Goal: Task Accomplishment & Management: Manage account settings

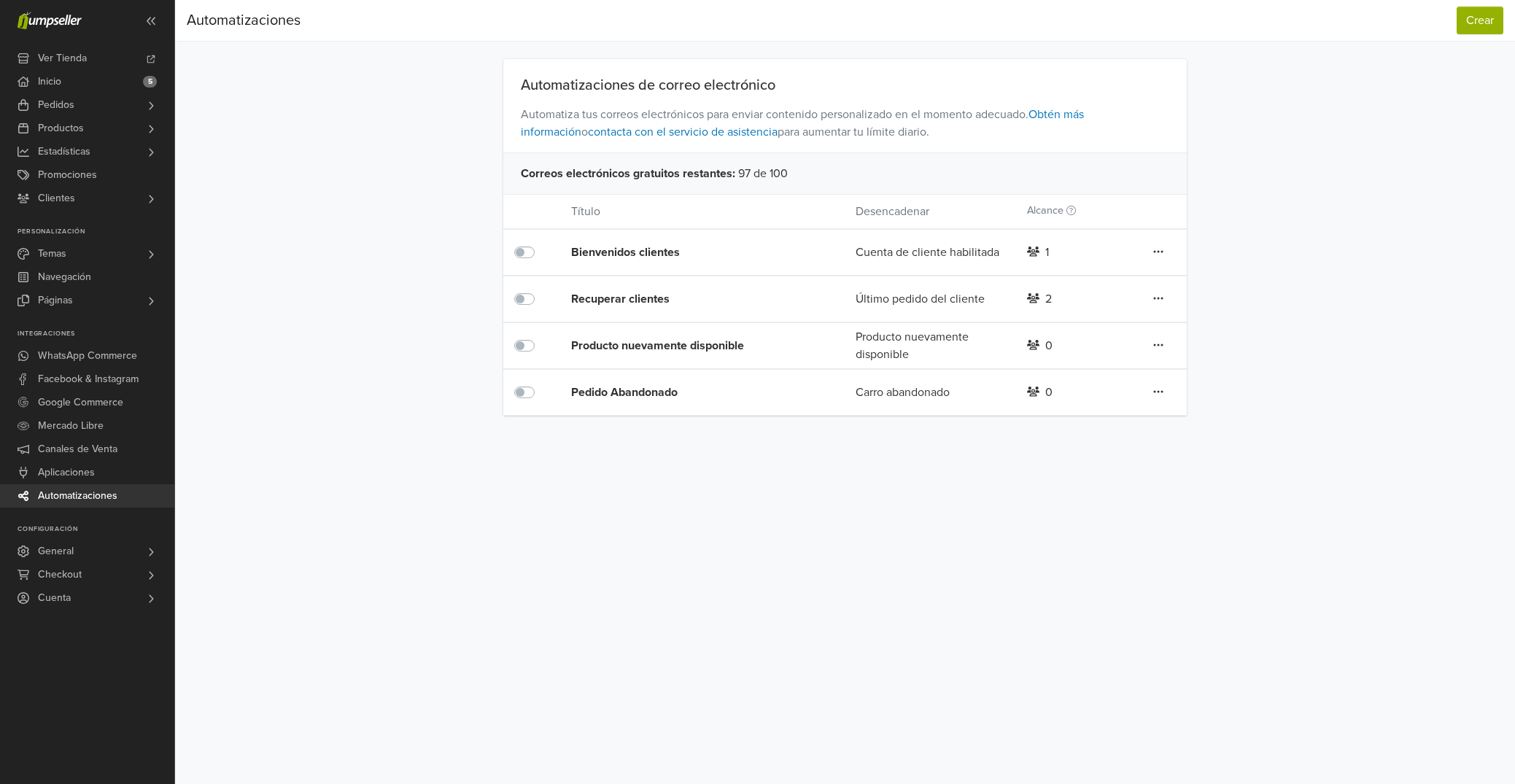
click at [621, 298] on div "Recuperar clientes" at bounding box center [684, 299] width 228 height 18
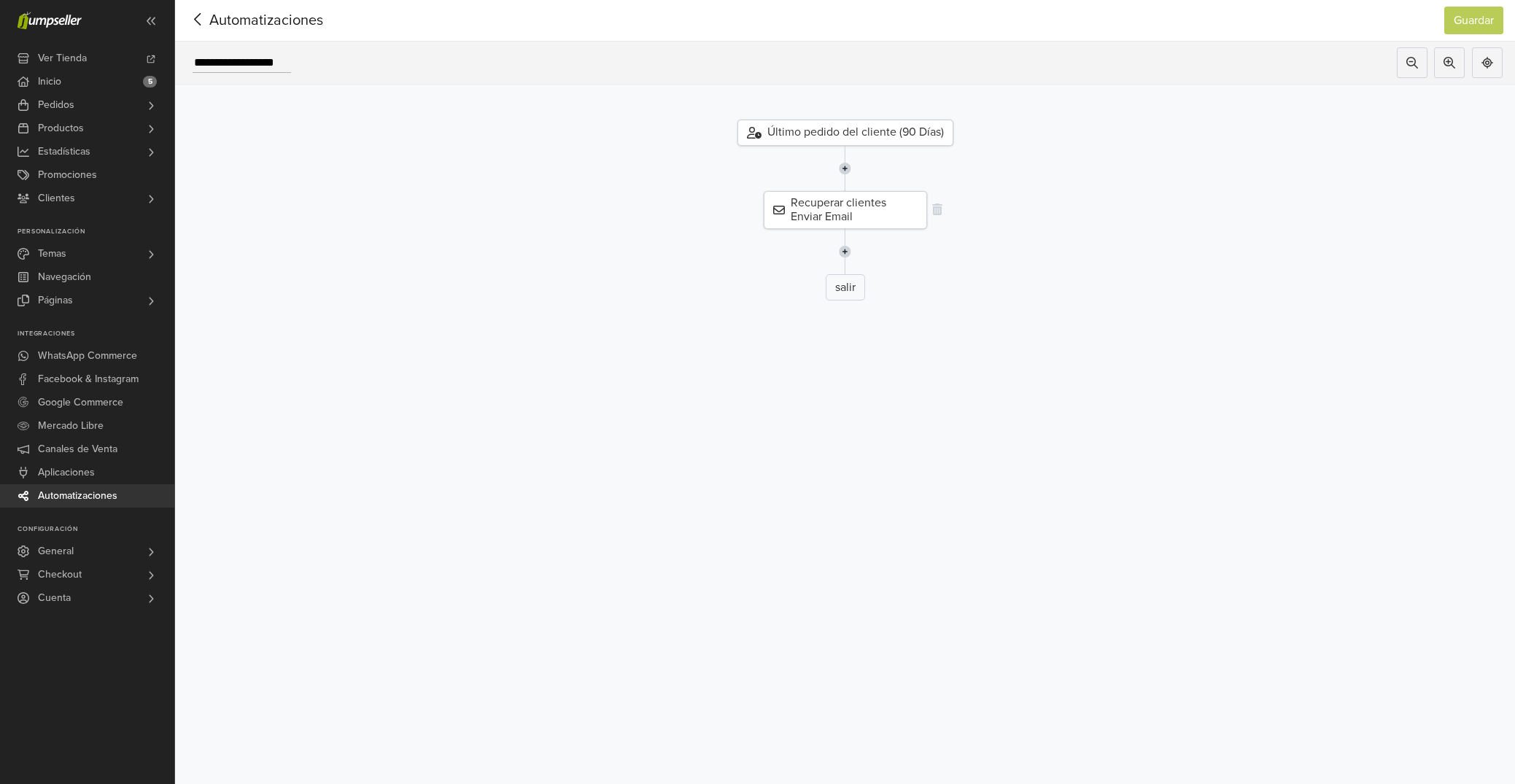
click at [840, 214] on div "Recuperar clientes Enviar Email" at bounding box center [845, 210] width 164 height 38
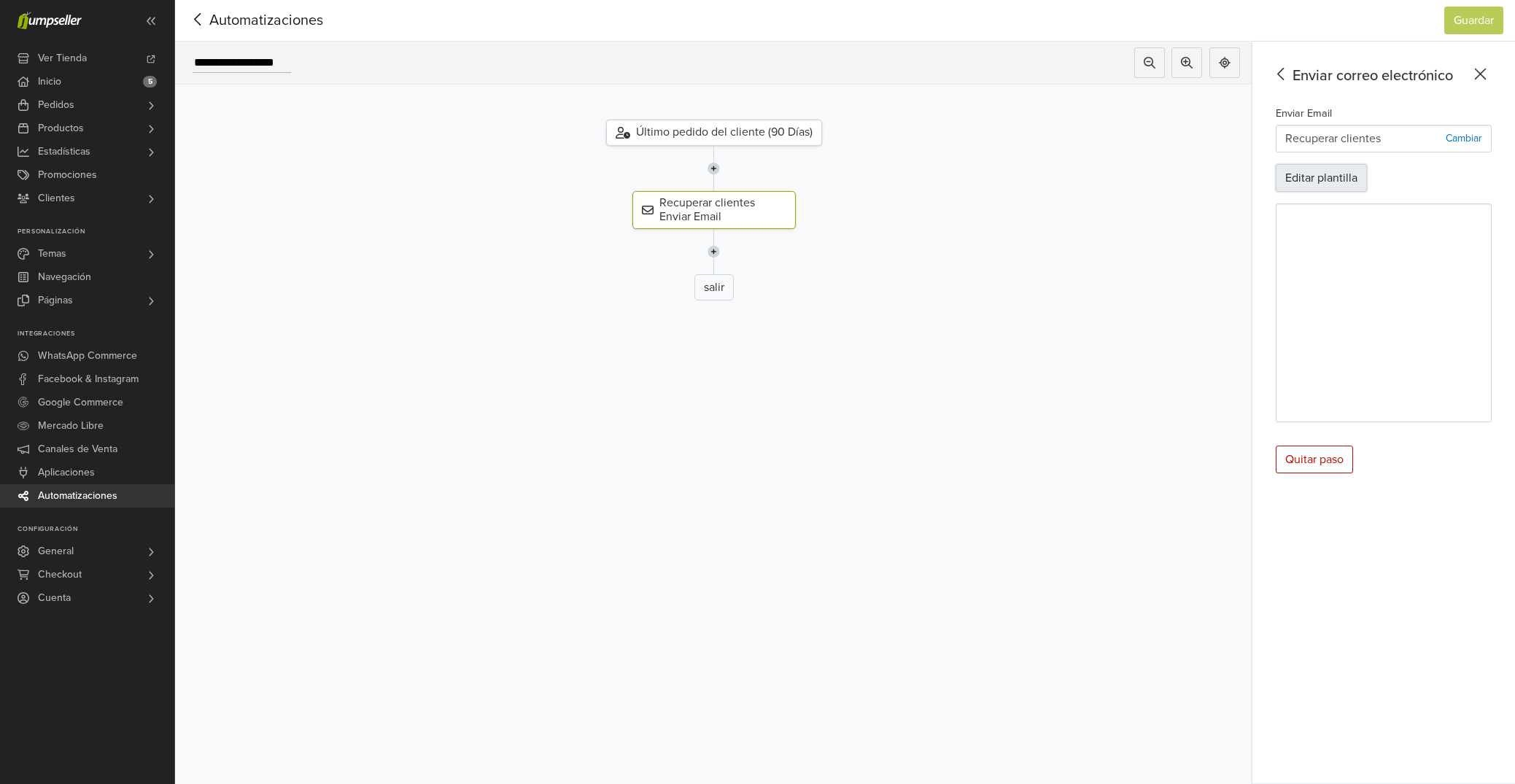
click at [1320, 178] on button "Editar plantilla" at bounding box center [1321, 178] width 92 height 28
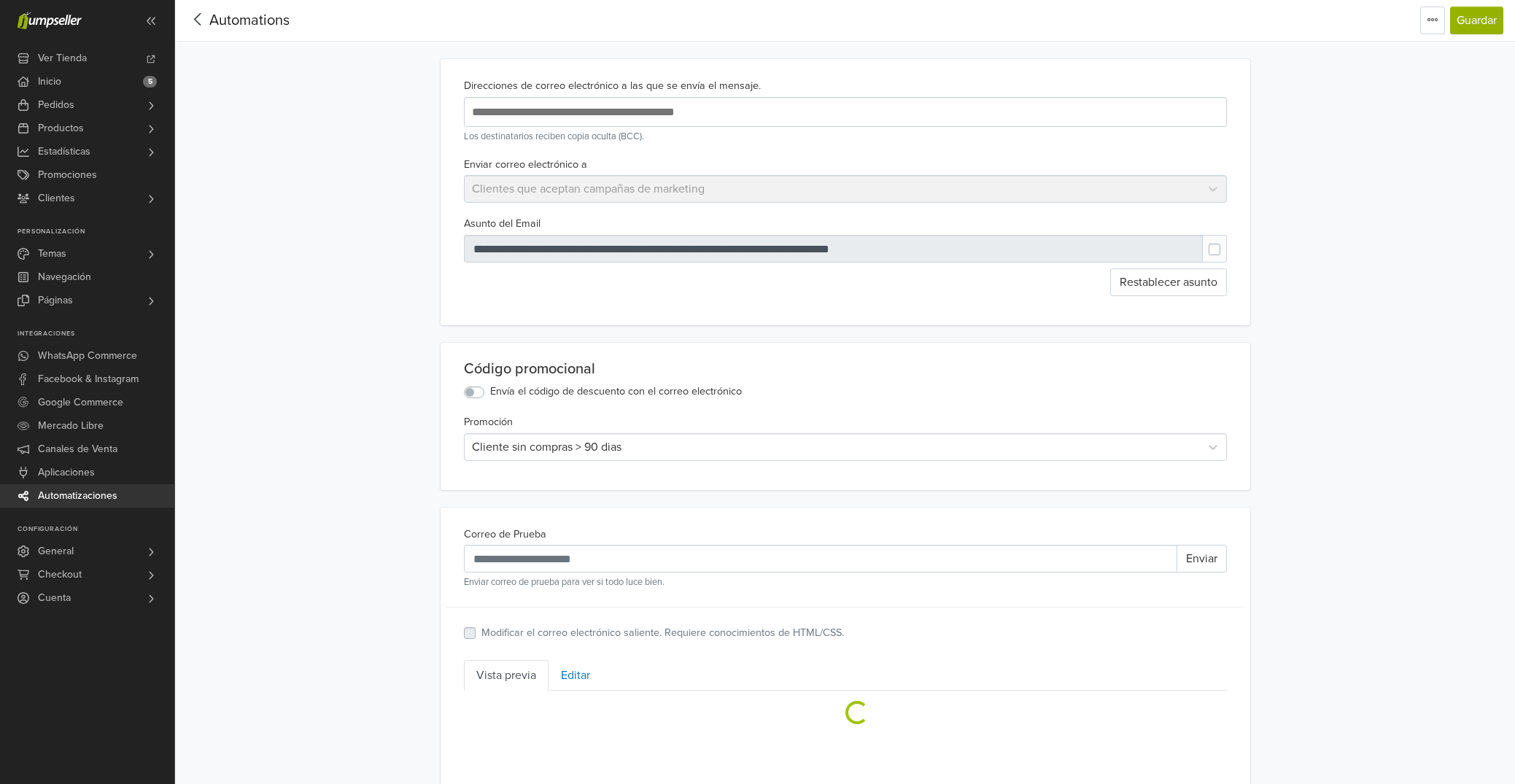
click at [658, 116] on input "text" at bounding box center [705, 111] width 474 height 19
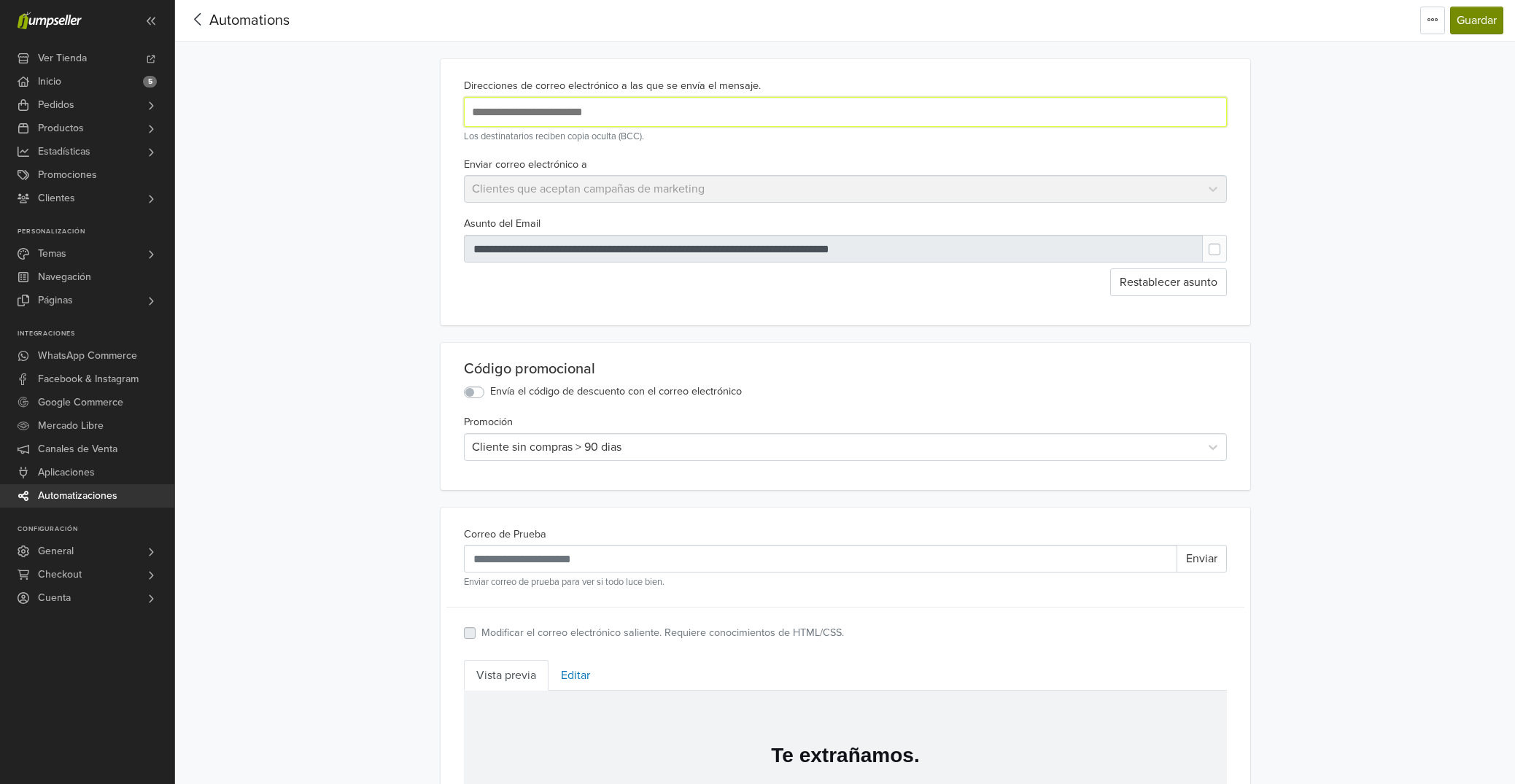
type input "**********"
click at [1475, 22] on button "Guardar" at bounding box center [1477, 20] width 54 height 28
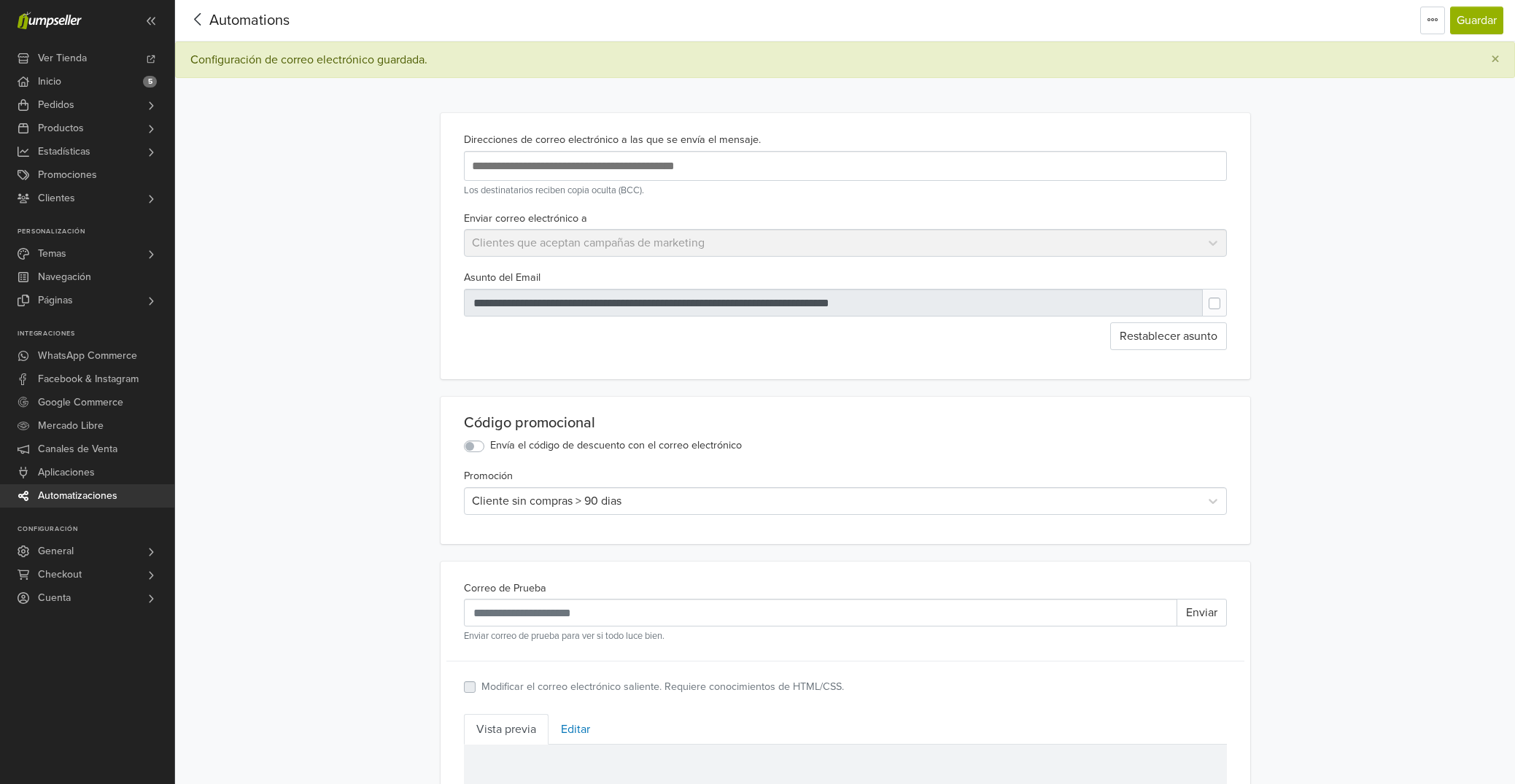
click at [196, 20] on icon at bounding box center [198, 19] width 22 height 18
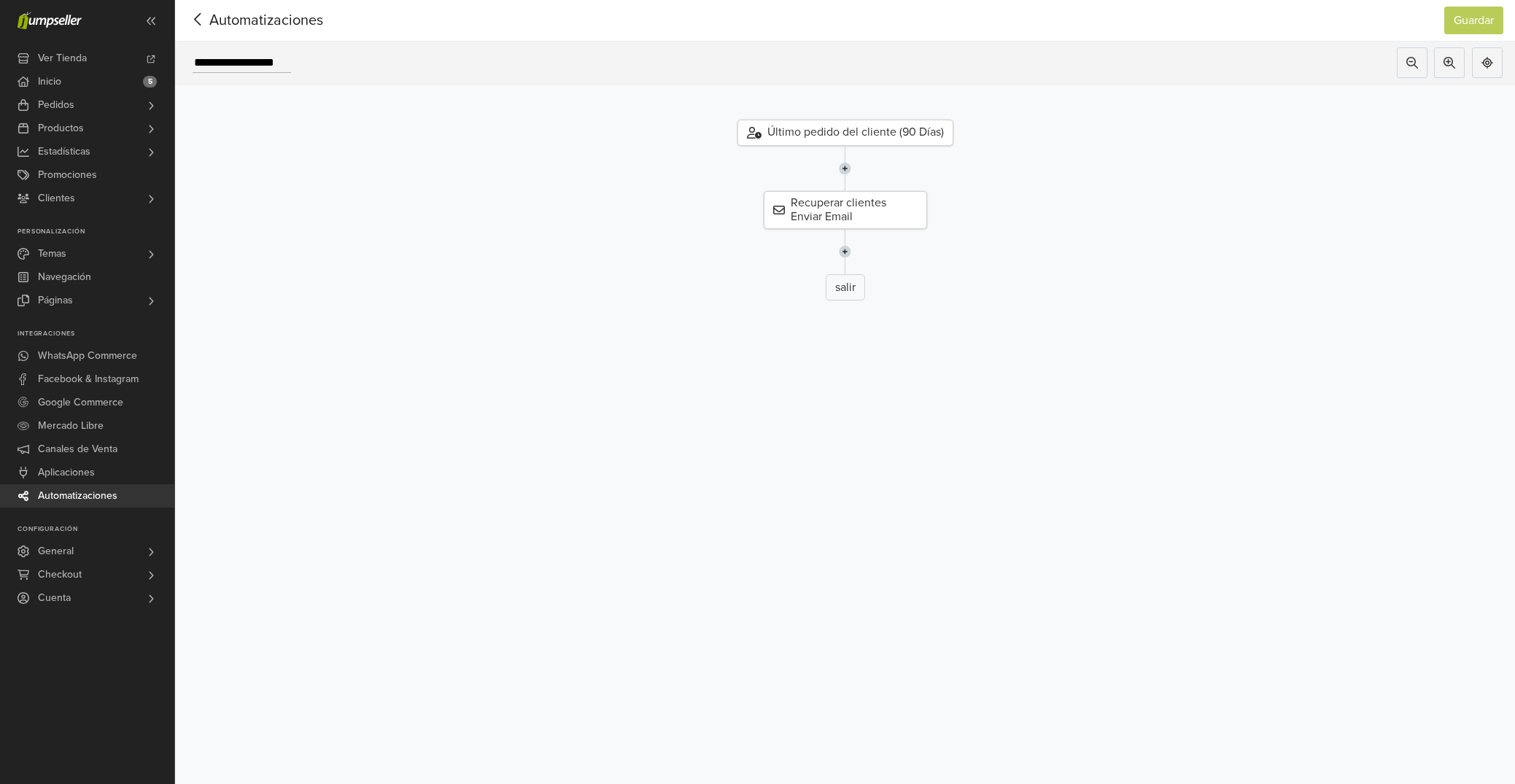
click at [202, 22] on icon at bounding box center [198, 19] width 22 height 18
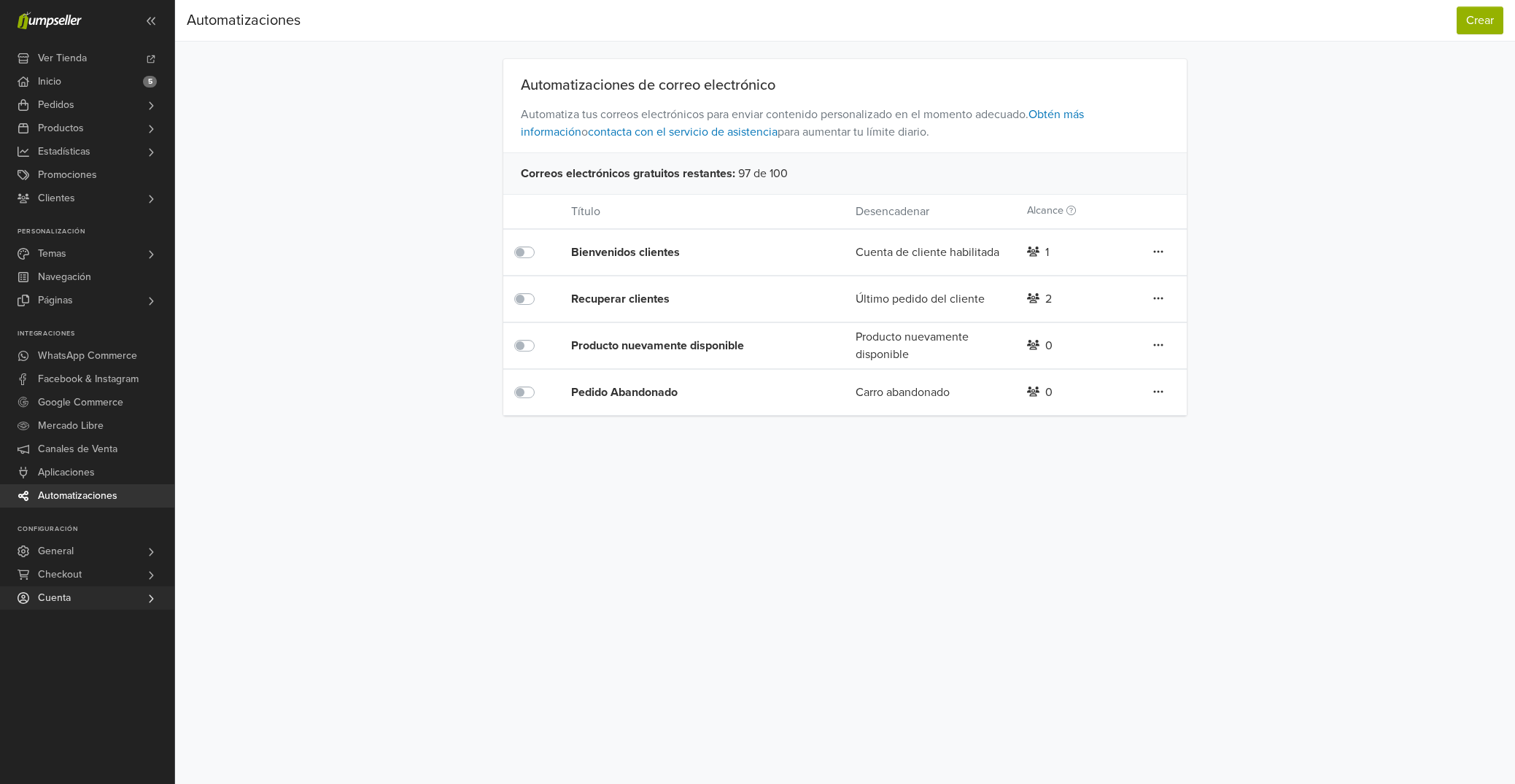
click at [130, 594] on link "Cuenta" at bounding box center [87, 597] width 174 height 23
click at [127, 575] on link "Checkout" at bounding box center [87, 574] width 174 height 23
click at [128, 557] on link "General" at bounding box center [87, 551] width 174 height 23
click at [661, 343] on div "Producto nuevamente disponible" at bounding box center [684, 345] width 228 height 18
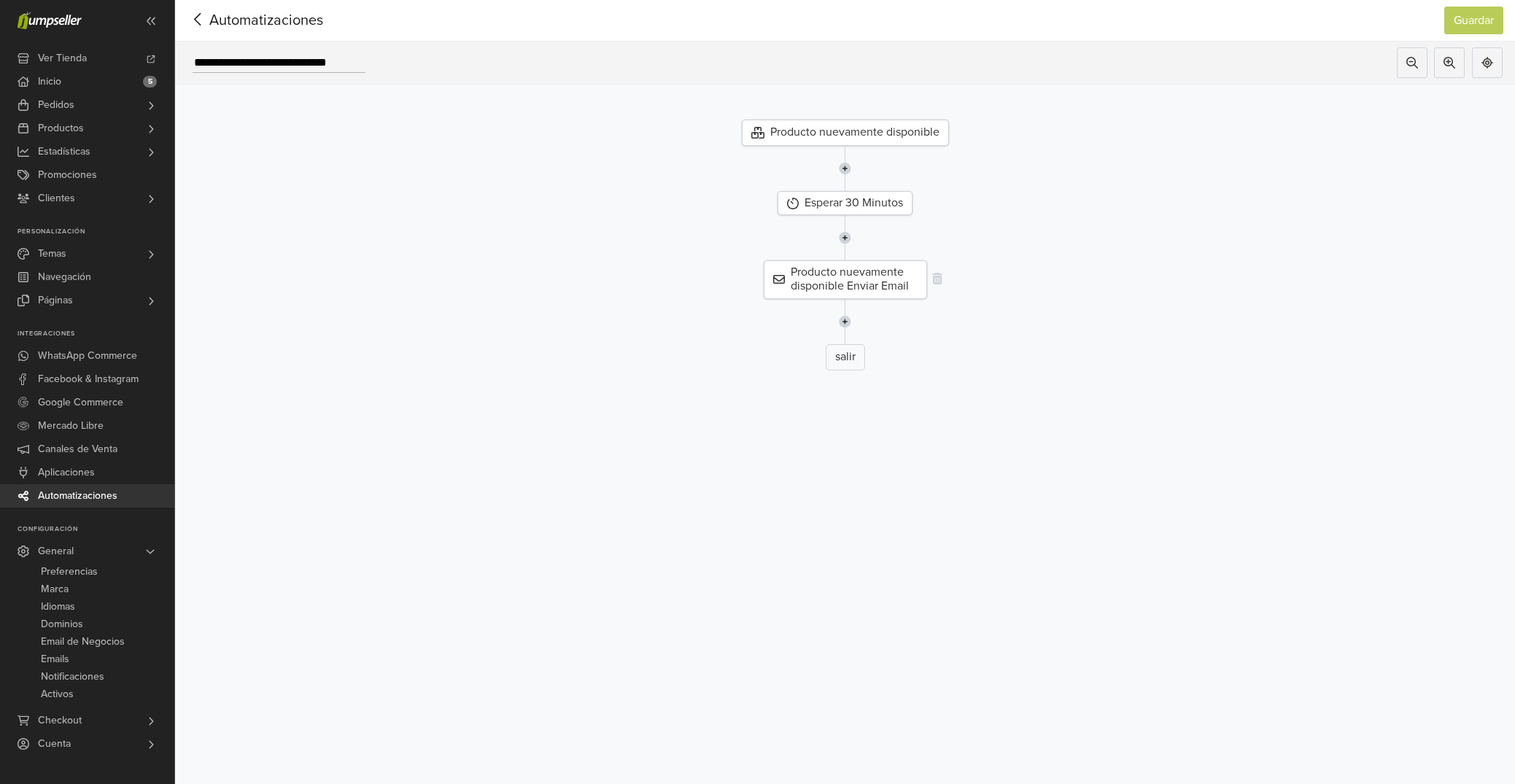
click at [871, 286] on div "Producto nuevamente disponible Enviar Email" at bounding box center [845, 279] width 164 height 38
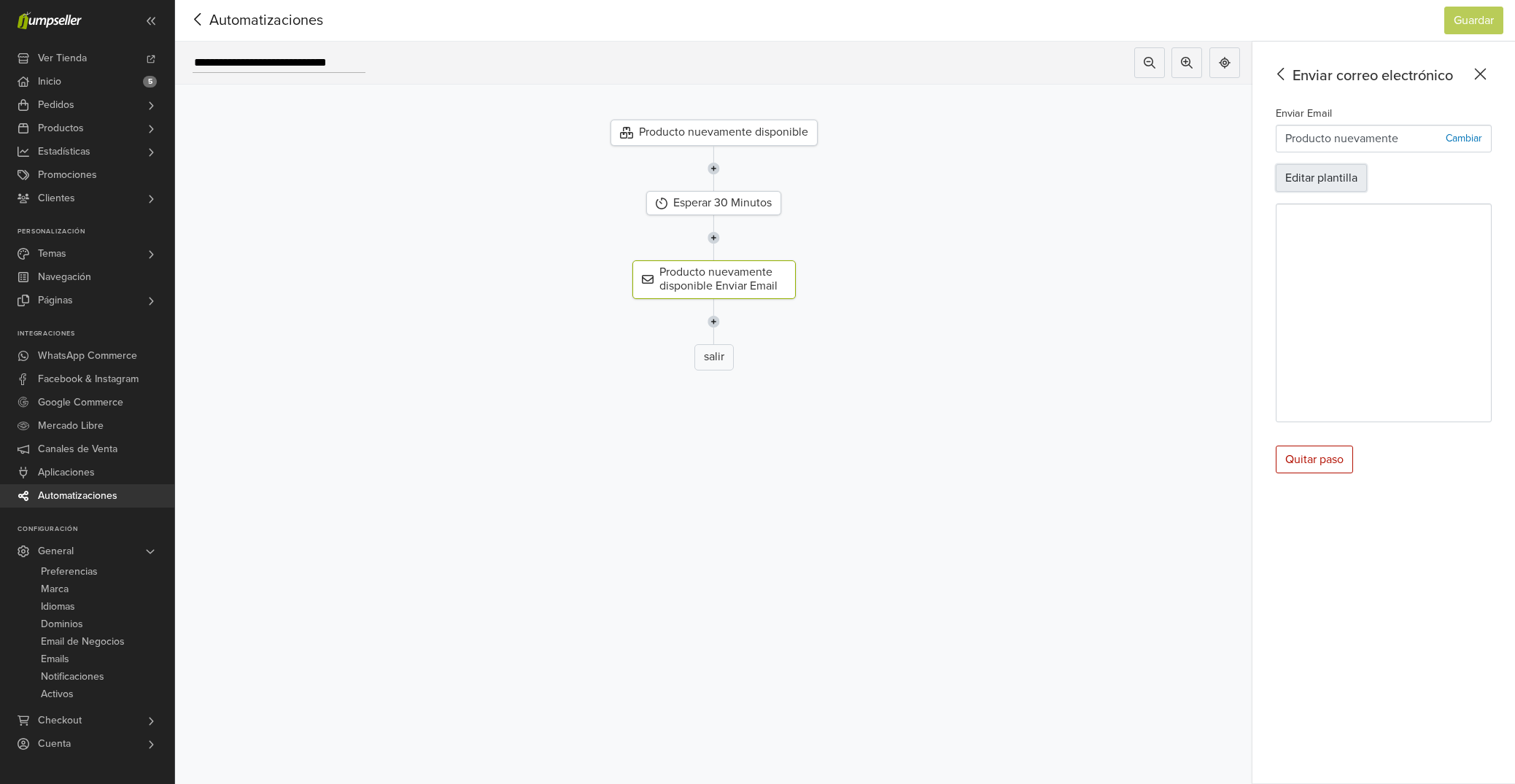
click at [1336, 177] on button "Editar plantilla" at bounding box center [1321, 178] width 92 height 28
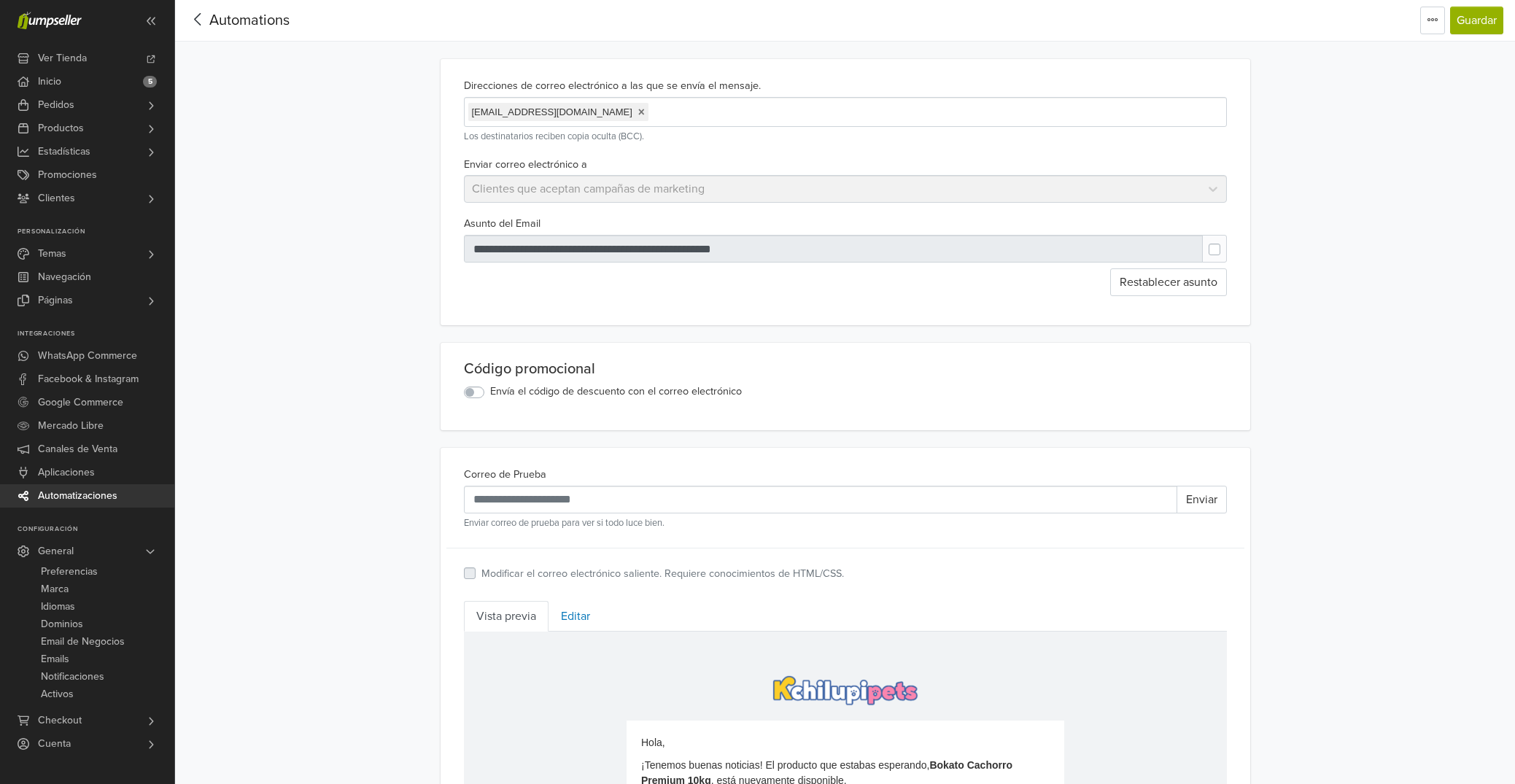
click at [652, 120] on input "text" at bounding box center [714, 111] width 124 height 19
type input "**********"
drag, startPoint x: 1473, startPoint y: 23, endPoint x: 1424, endPoint y: 215, distance: 198.2
click at [1424, 215] on div "**********" at bounding box center [844, 651] width 1340 height 1302
drag, startPoint x: 1314, startPoint y: 193, endPoint x: 1150, endPoint y: 136, distance: 173.6
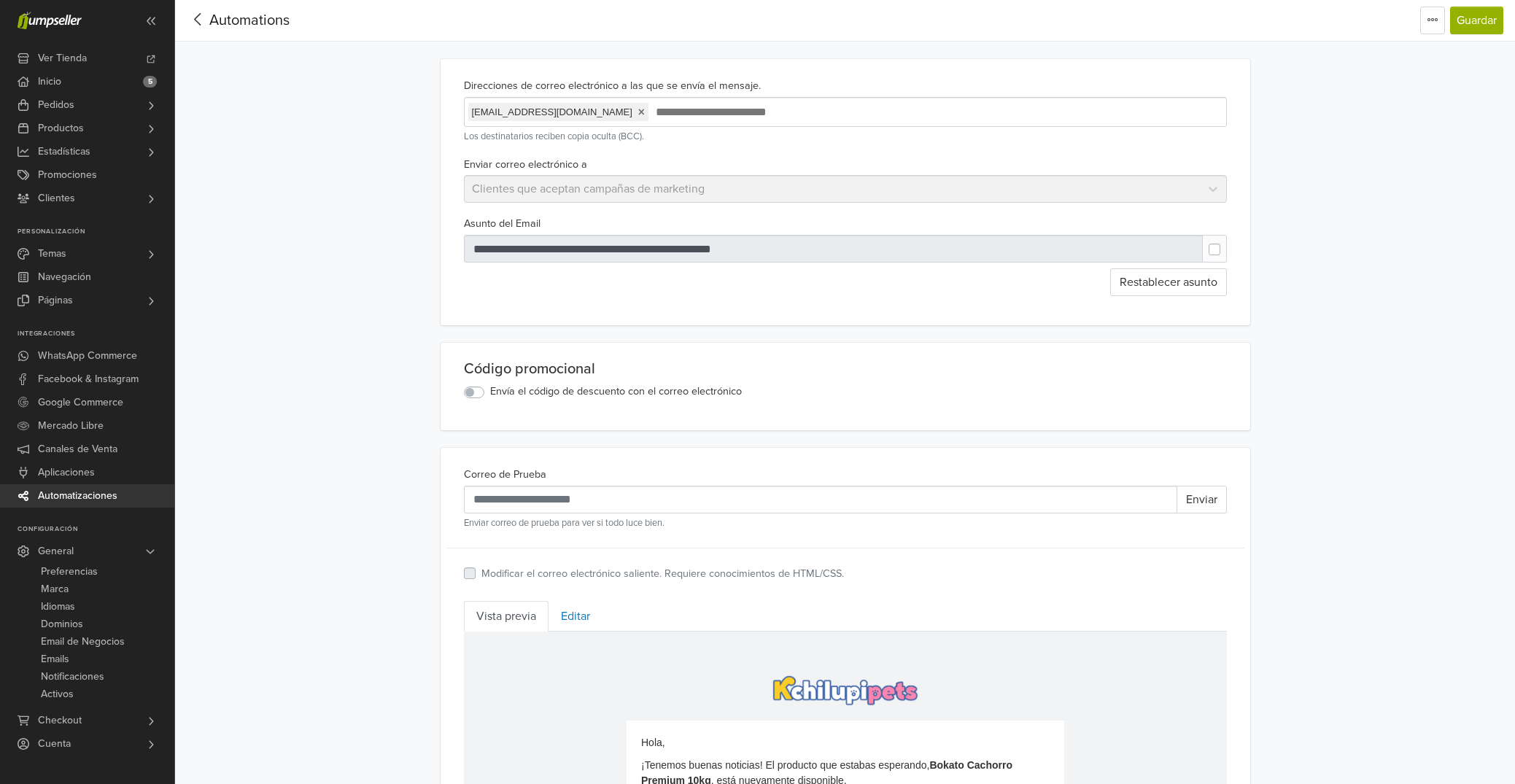
click at [1312, 191] on div "**********" at bounding box center [844, 651] width 1340 height 1302
click at [1028, 118] on div "**********" at bounding box center [845, 112] width 763 height 30
click at [1471, 23] on button "Guardar" at bounding box center [1477, 20] width 54 height 28
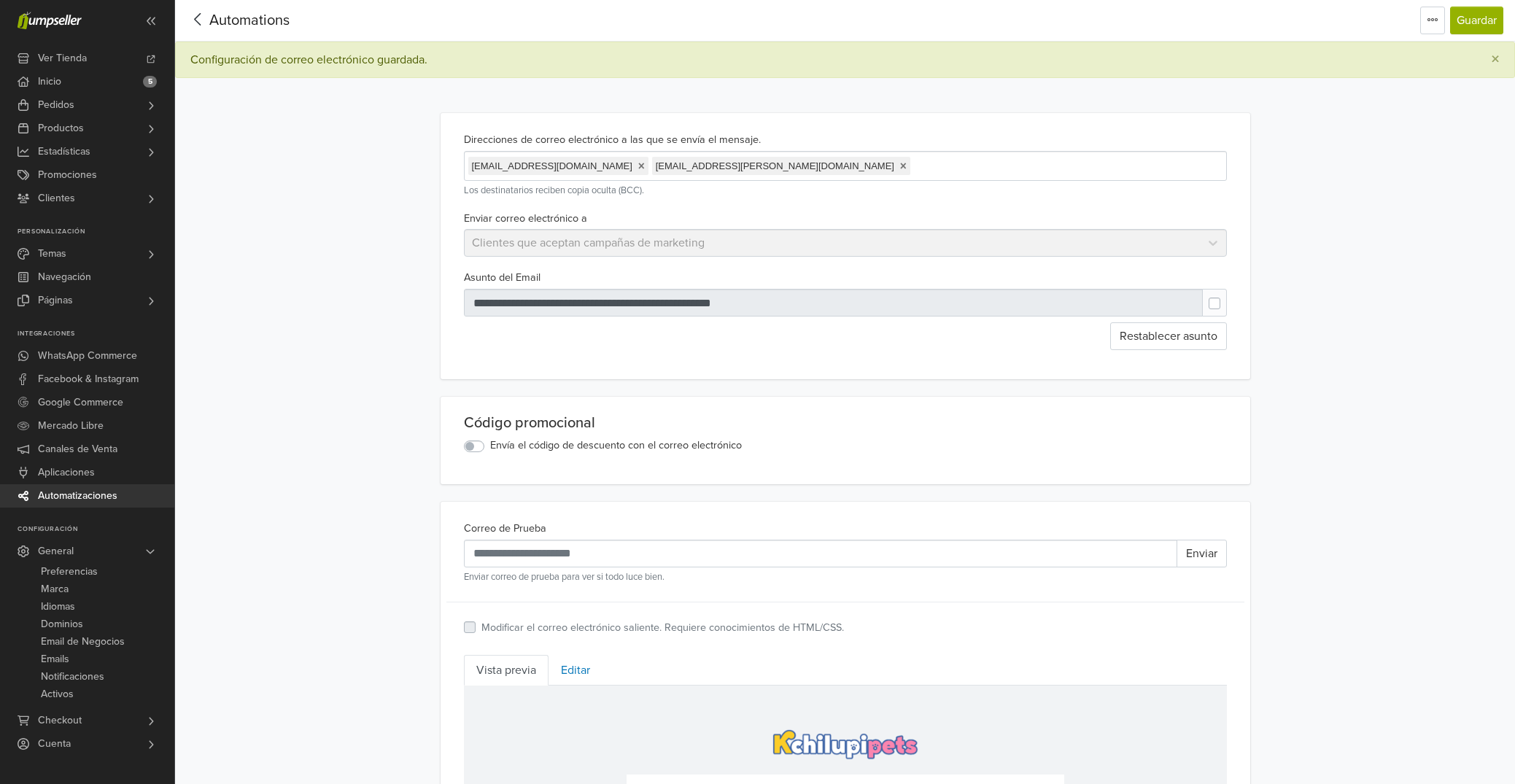
click at [191, 17] on icon at bounding box center [198, 19] width 22 height 18
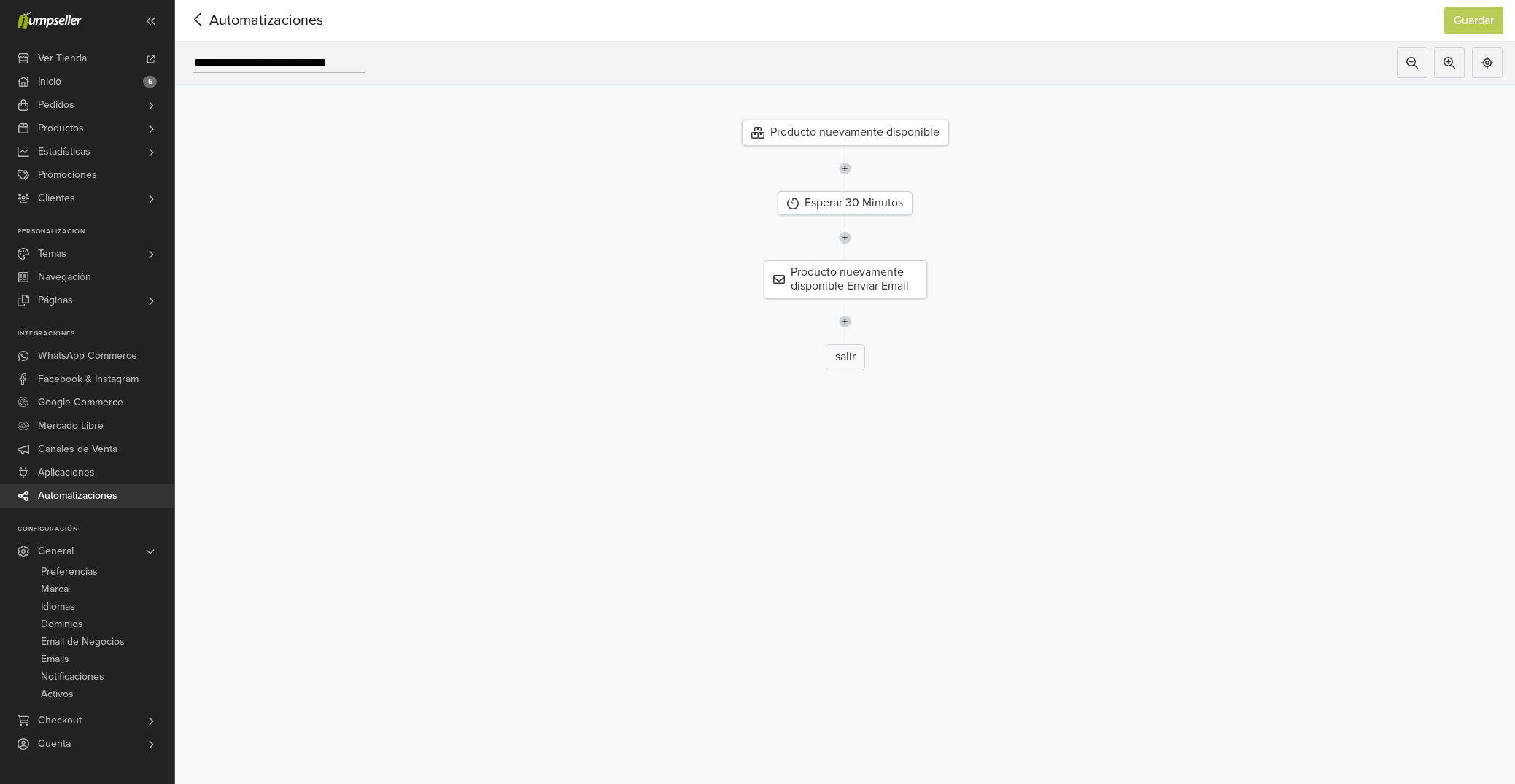
click at [197, 22] on icon at bounding box center [197, 18] width 6 height 12
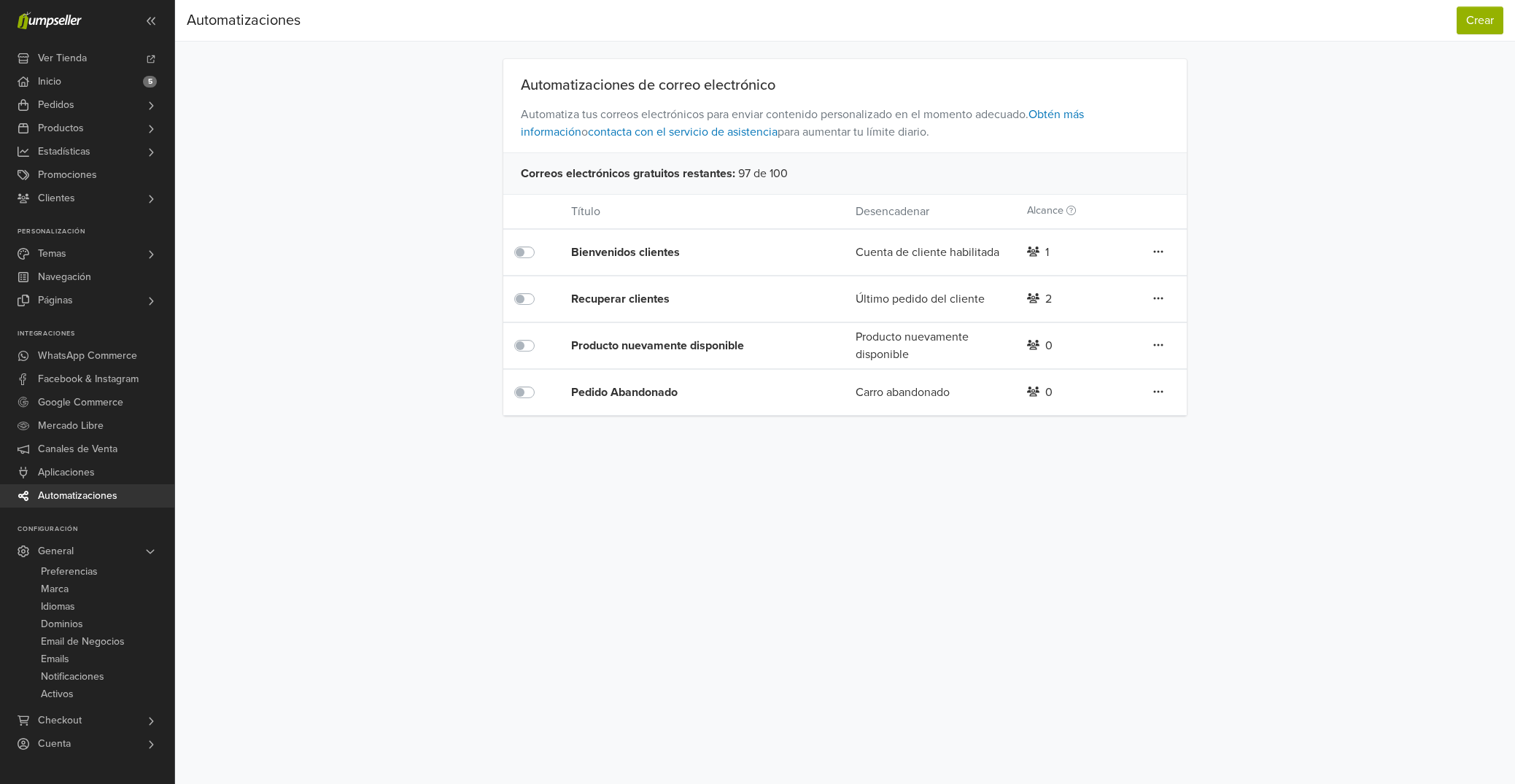
click at [640, 386] on div "Pedido Abandonado" at bounding box center [684, 392] width 228 height 18
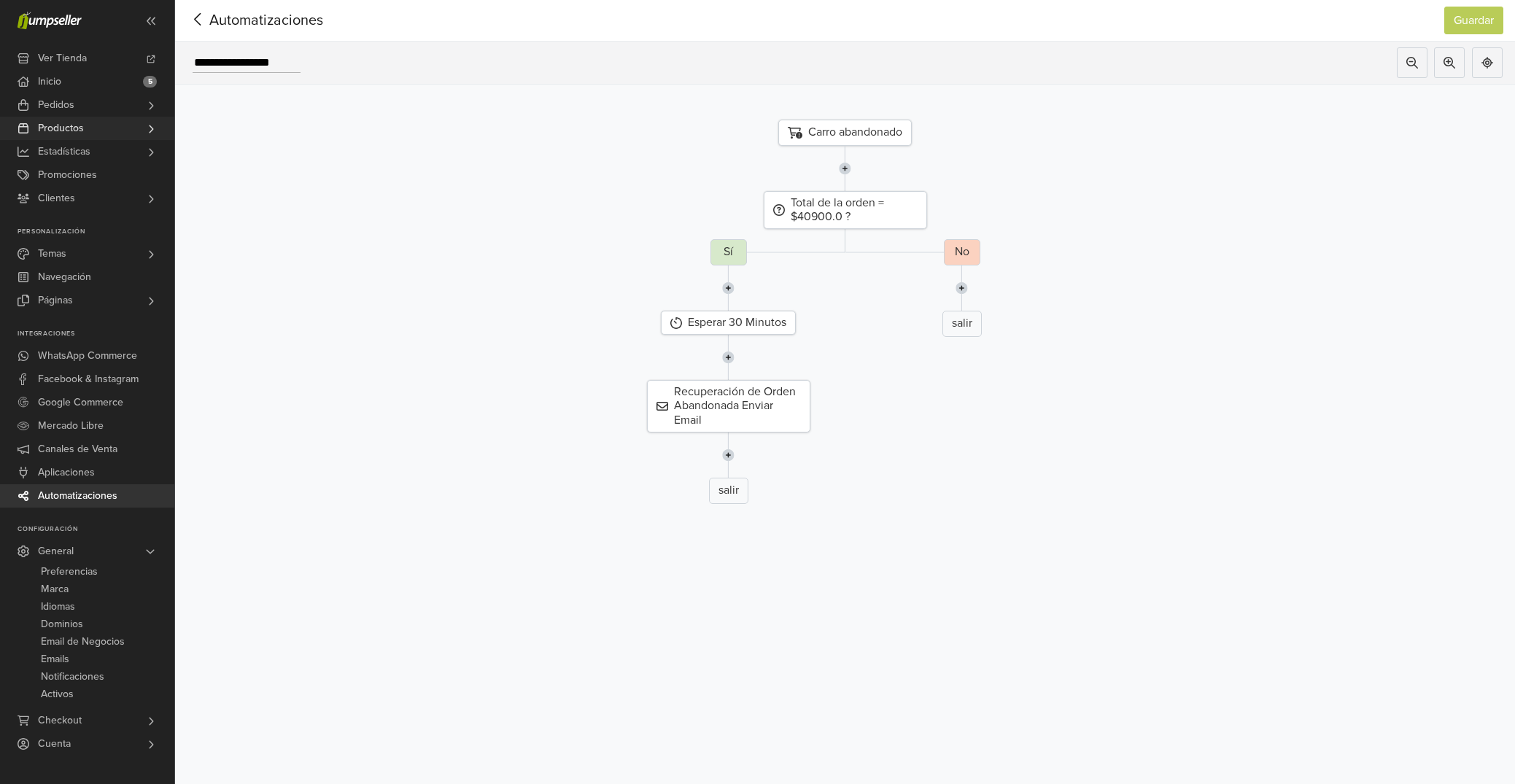
click at [85, 119] on link "Productos" at bounding box center [87, 128] width 174 height 23
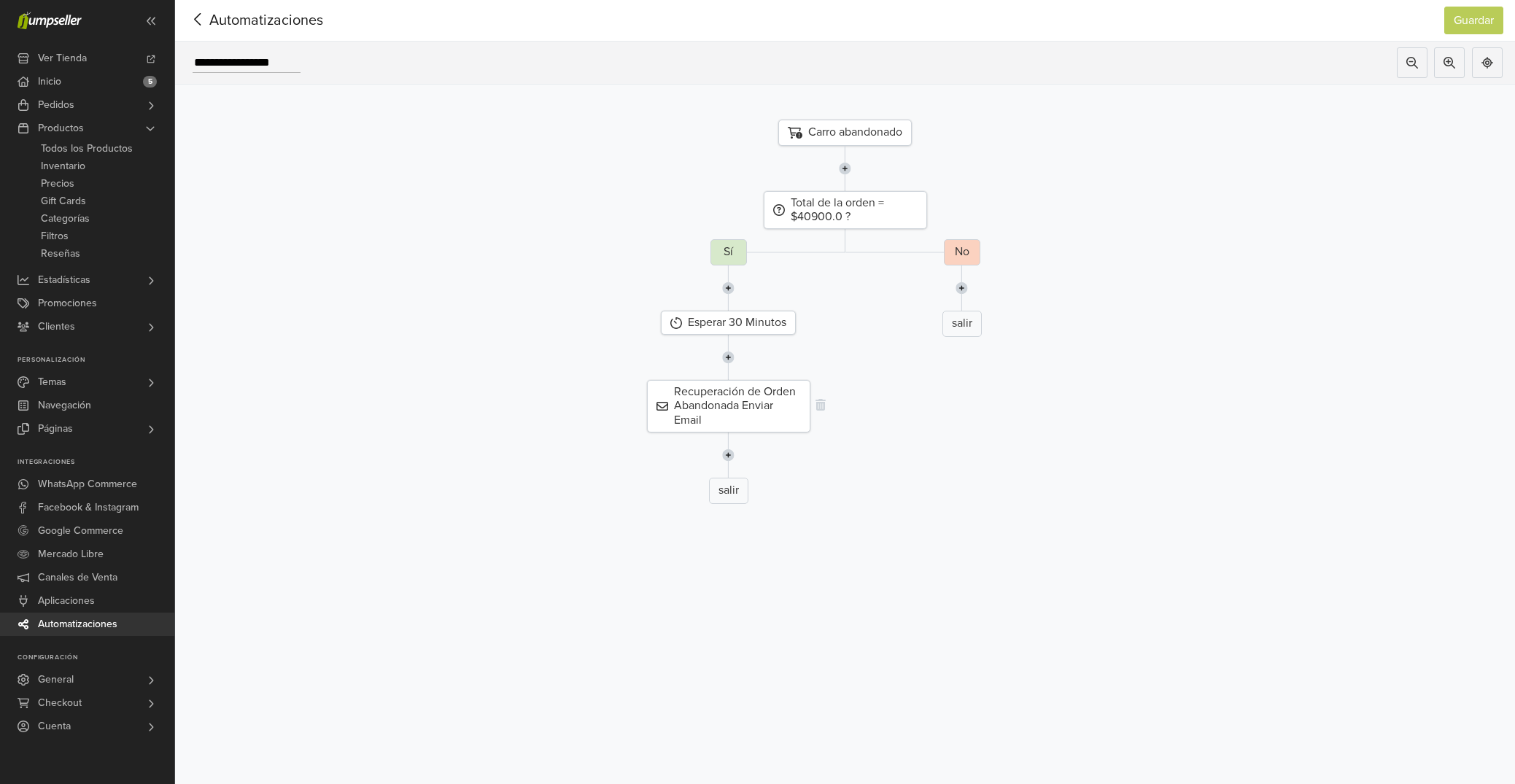
click at [720, 412] on div "Recuperación de Orden Abandonada Enviar Email" at bounding box center [728, 406] width 164 height 53
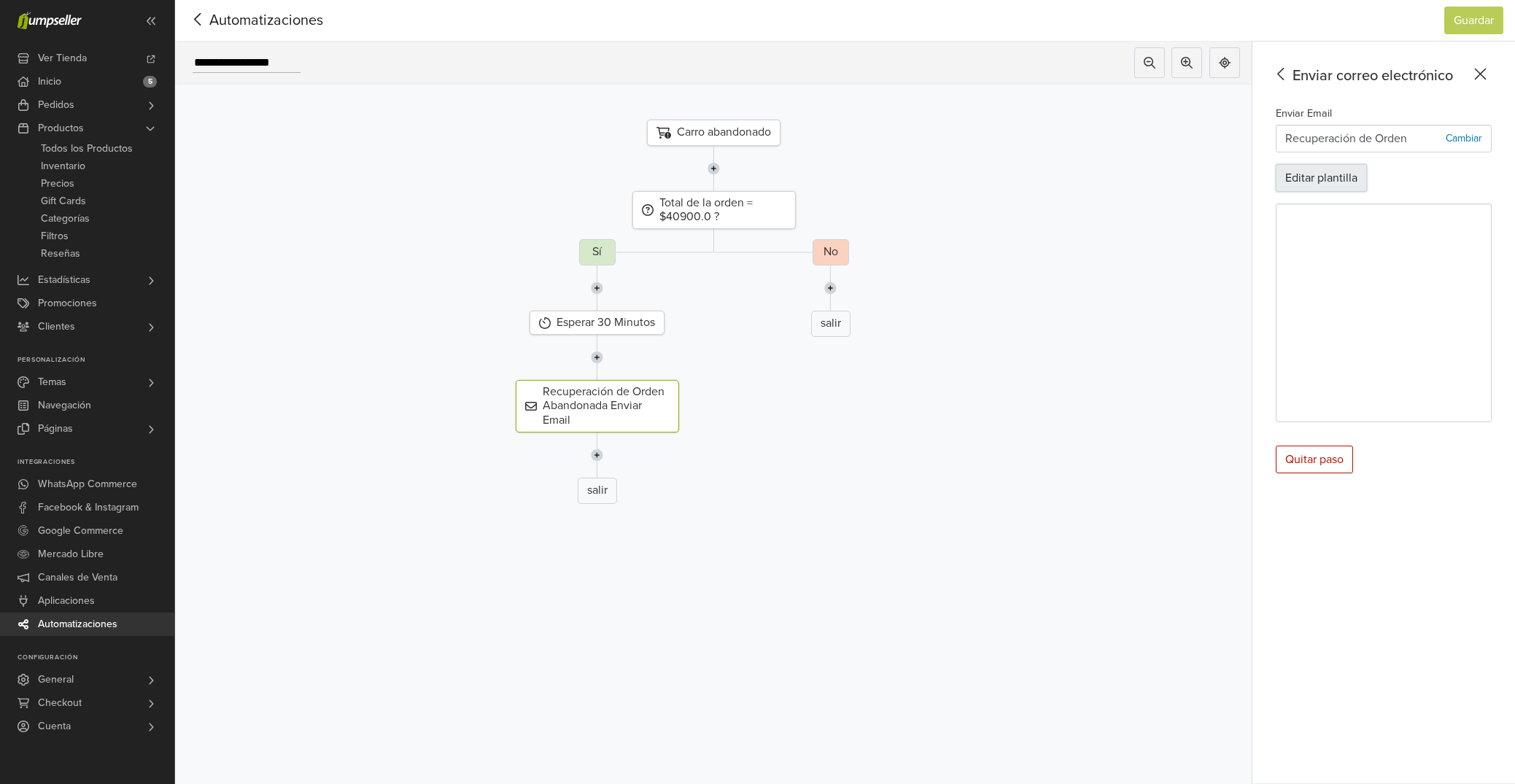
click at [1308, 188] on button "Editar plantilla" at bounding box center [1321, 178] width 92 height 28
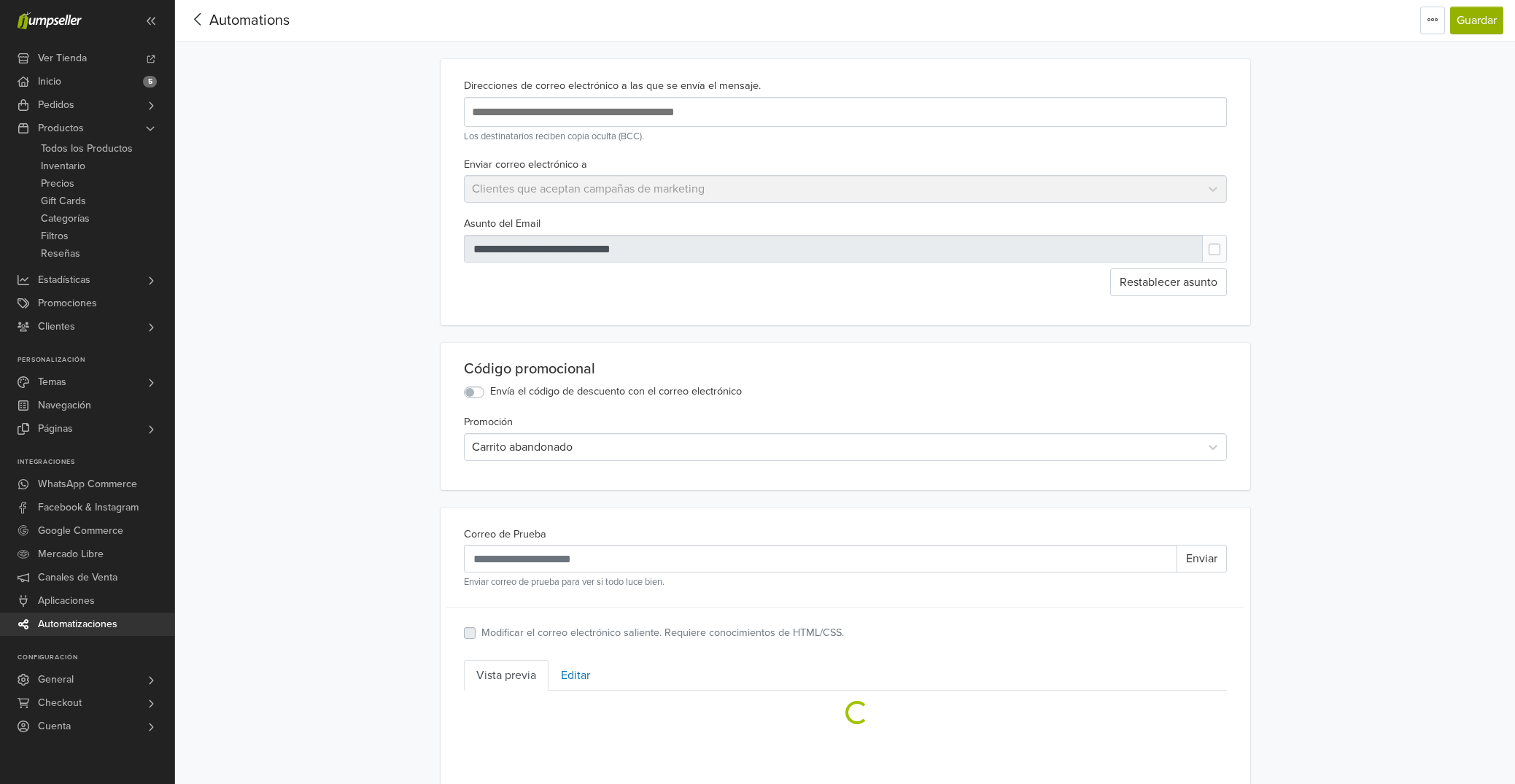
click at [657, 121] on input "text" at bounding box center [705, 111] width 474 height 19
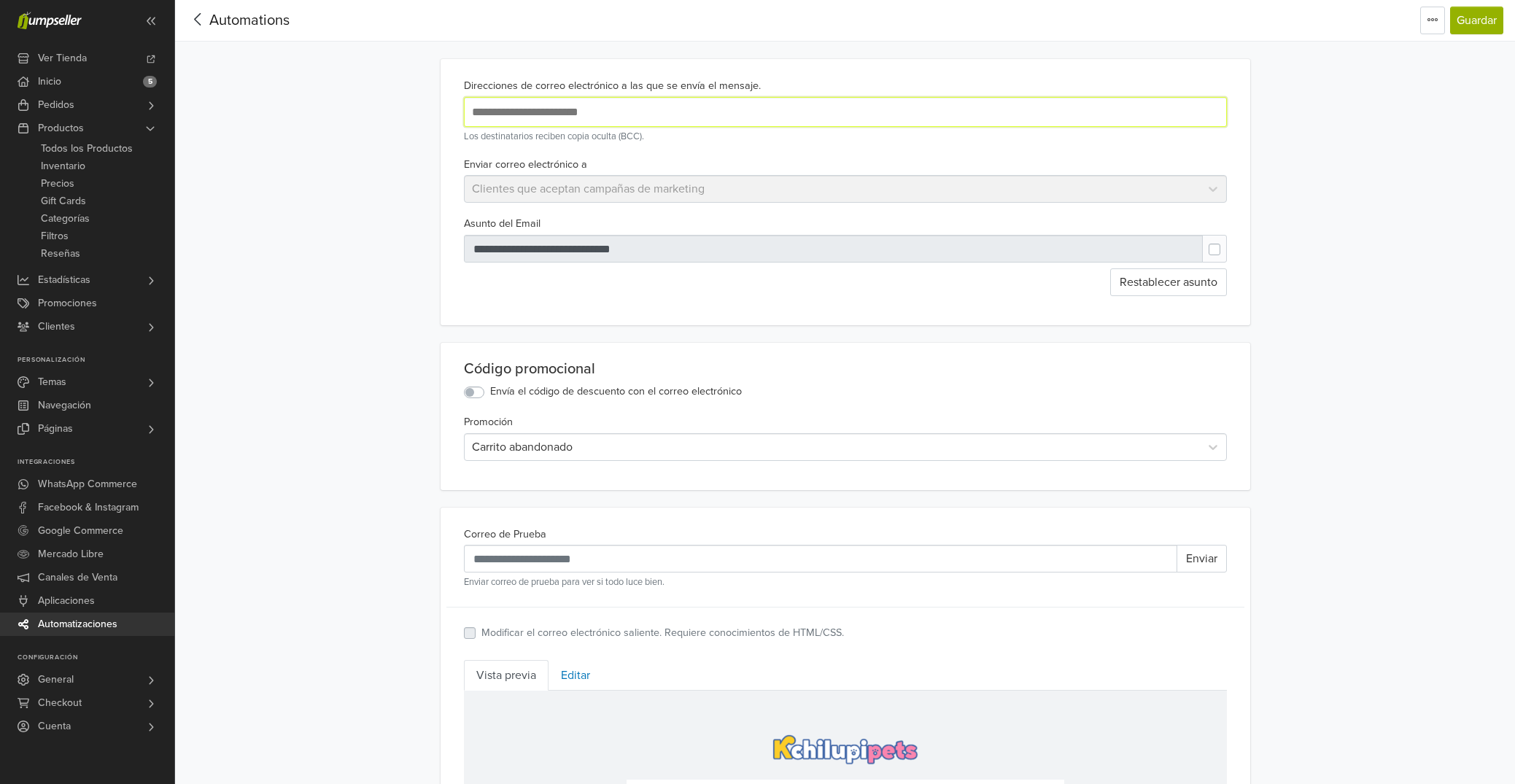
type input "**********"
click at [1461, 27] on button "Guardar" at bounding box center [1477, 20] width 54 height 28
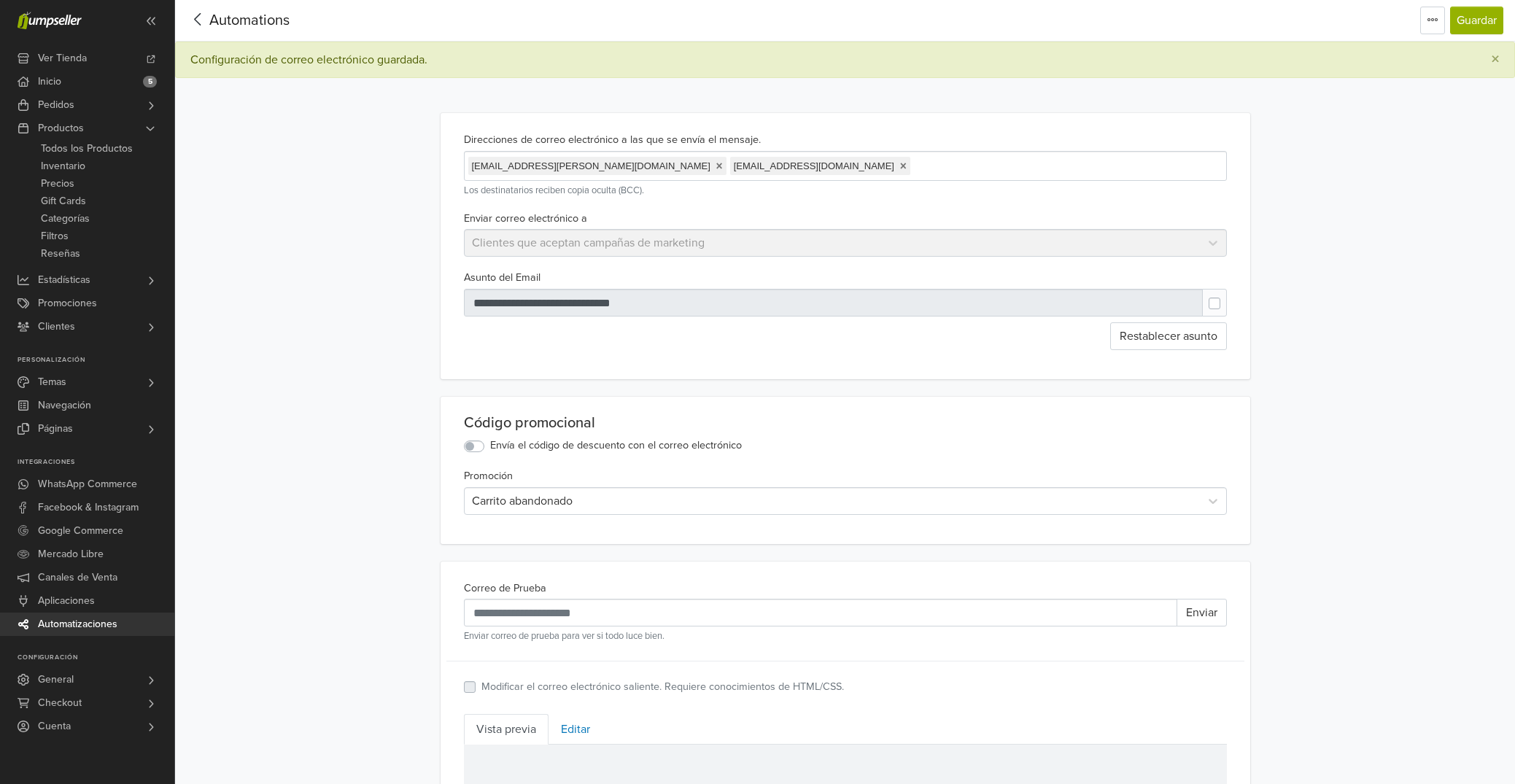
click at [200, 19] on icon at bounding box center [198, 19] width 22 height 18
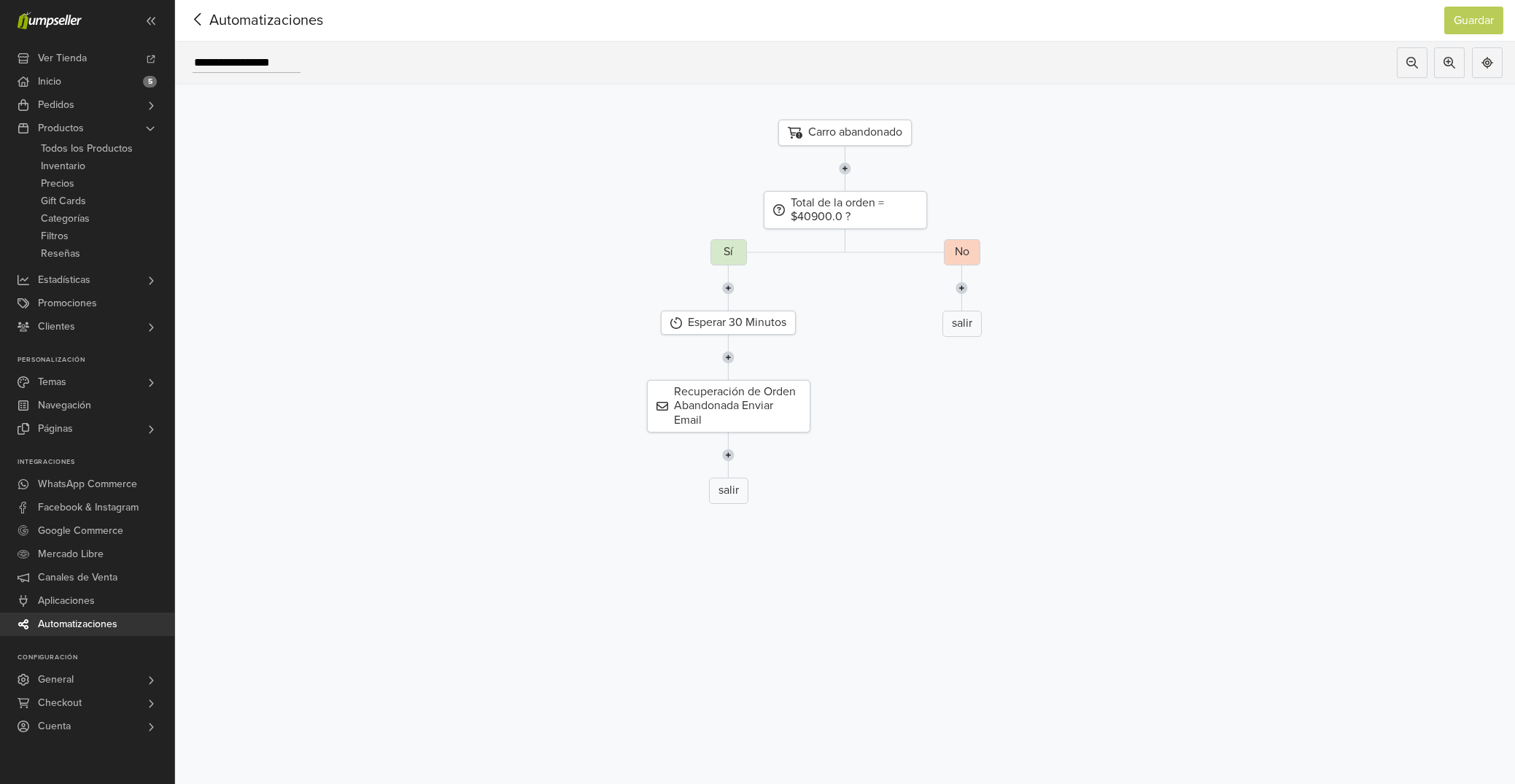
click at [201, 27] on icon at bounding box center [198, 19] width 22 height 18
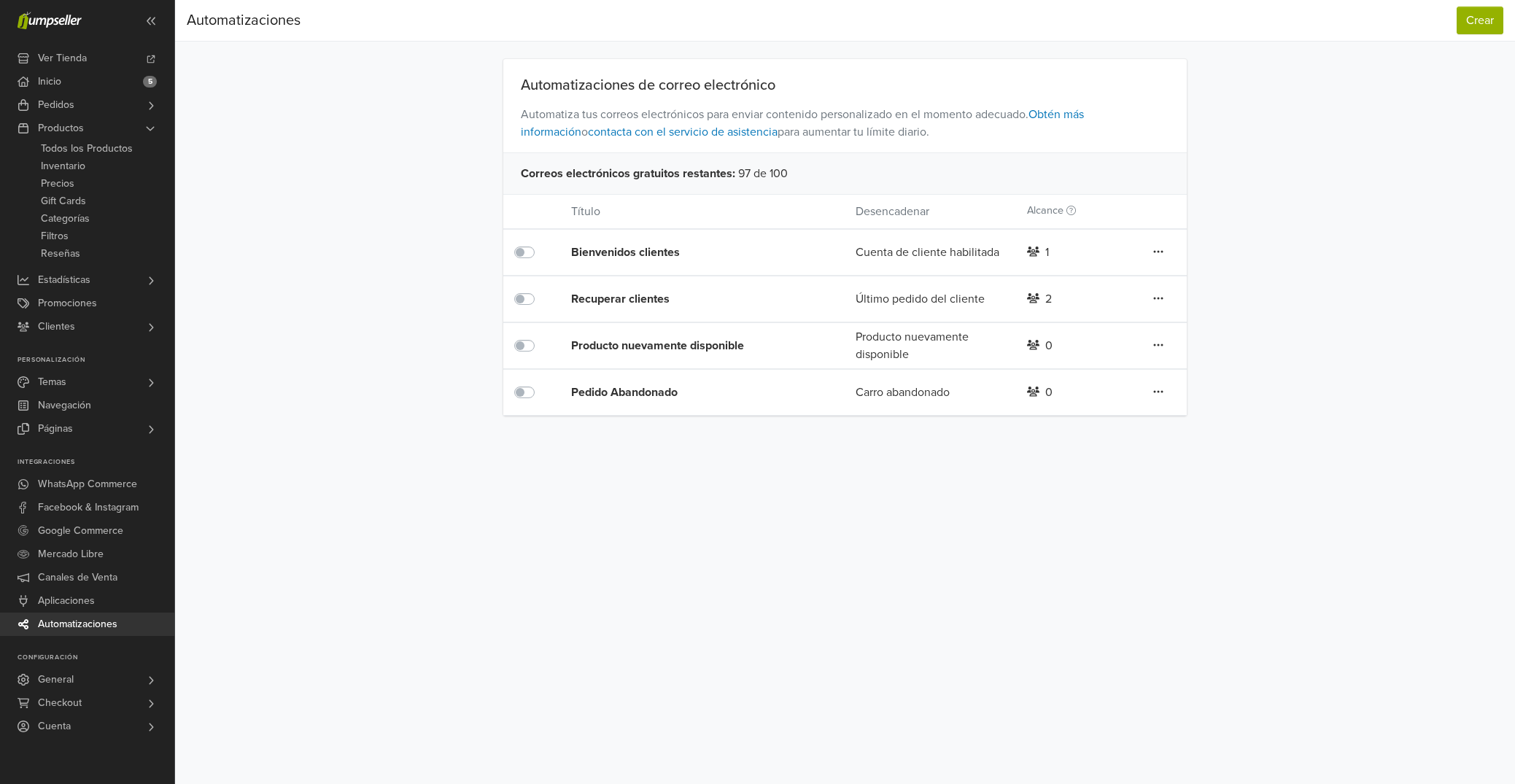
click at [631, 350] on div "Producto nuevamente disponible" at bounding box center [684, 345] width 228 height 18
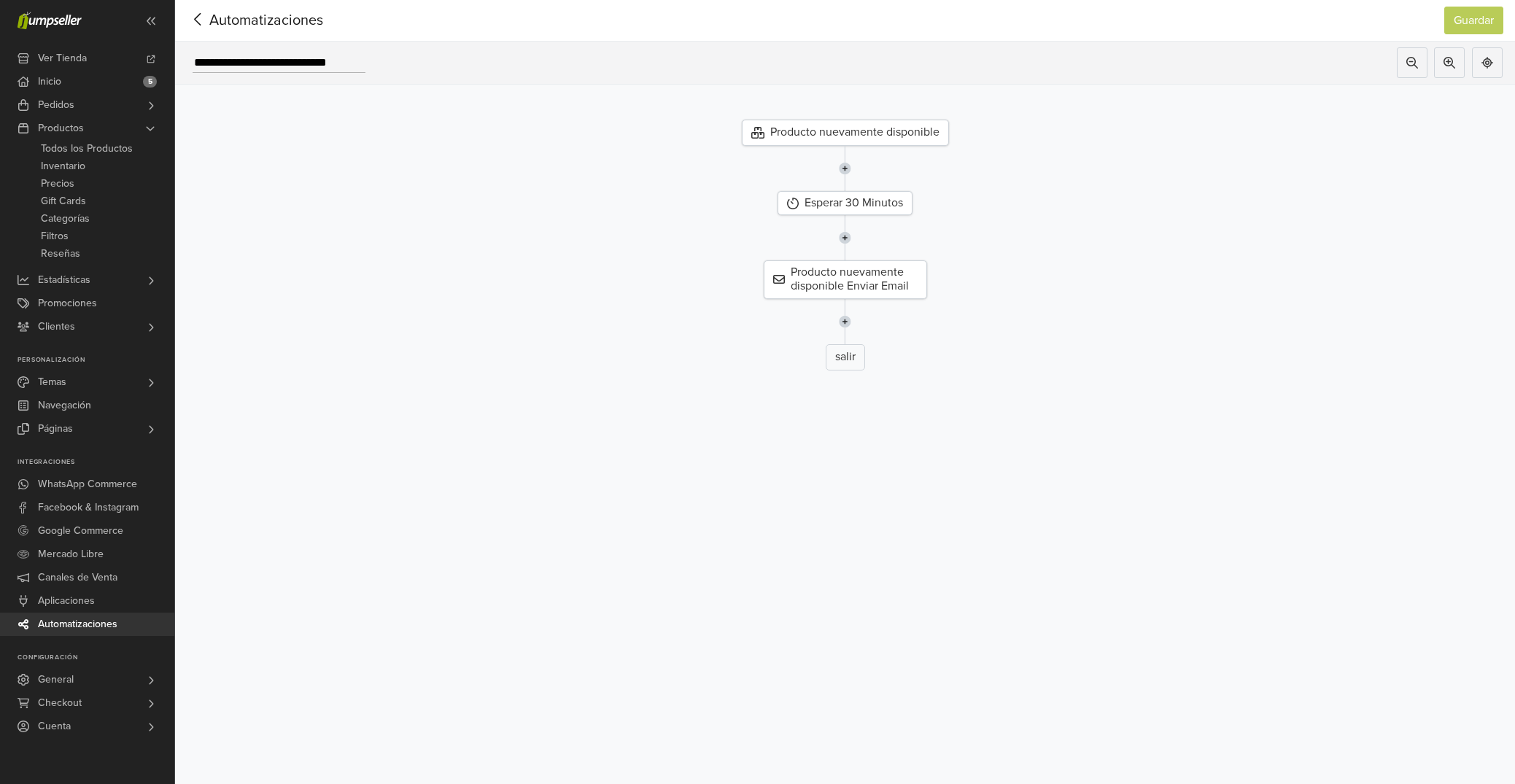
click at [201, 22] on icon at bounding box center [198, 19] width 22 height 18
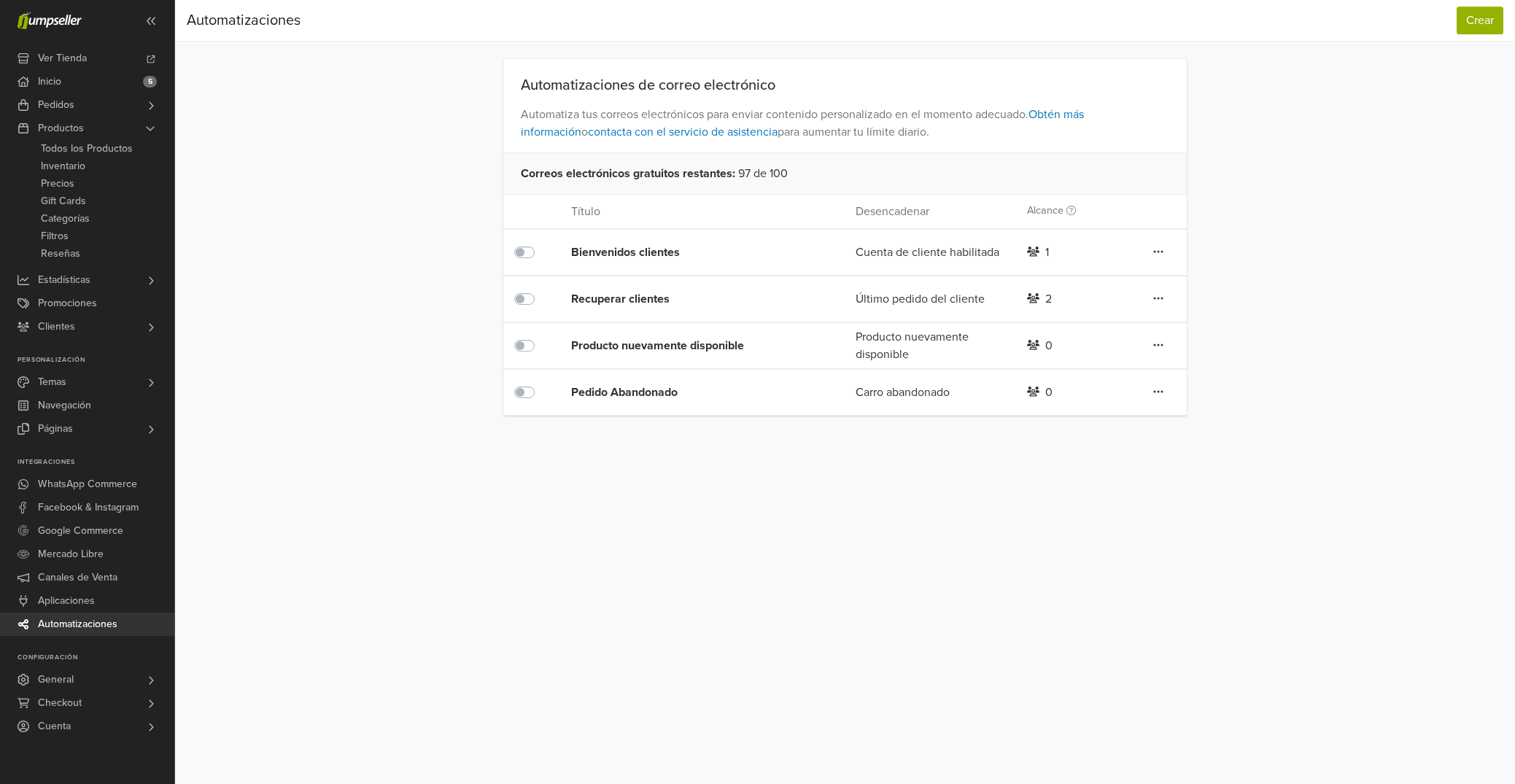
click at [644, 299] on div "Recuperar clientes" at bounding box center [684, 299] width 228 height 18
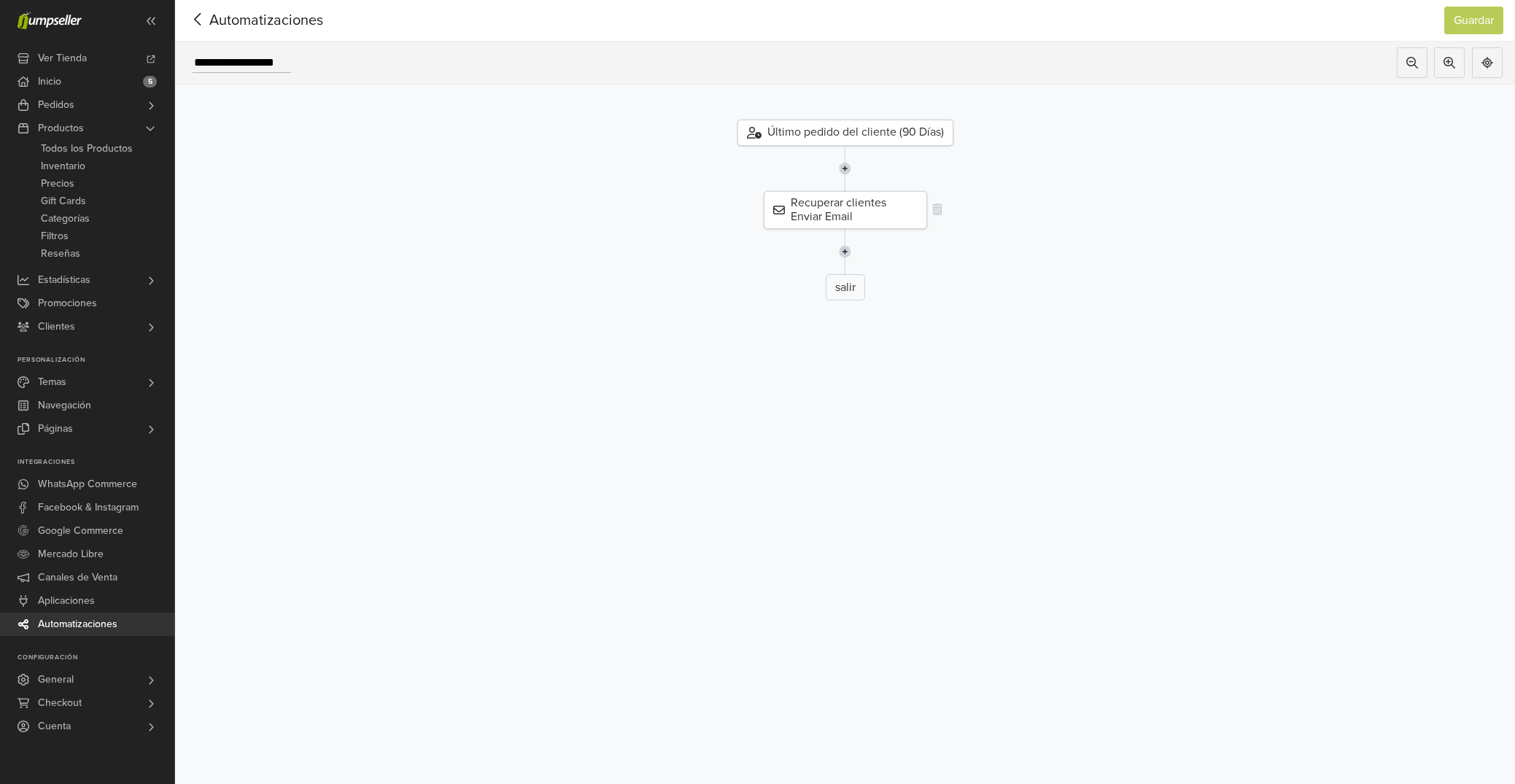
click at [837, 207] on div "Recuperar clientes Enviar Email" at bounding box center [845, 210] width 164 height 38
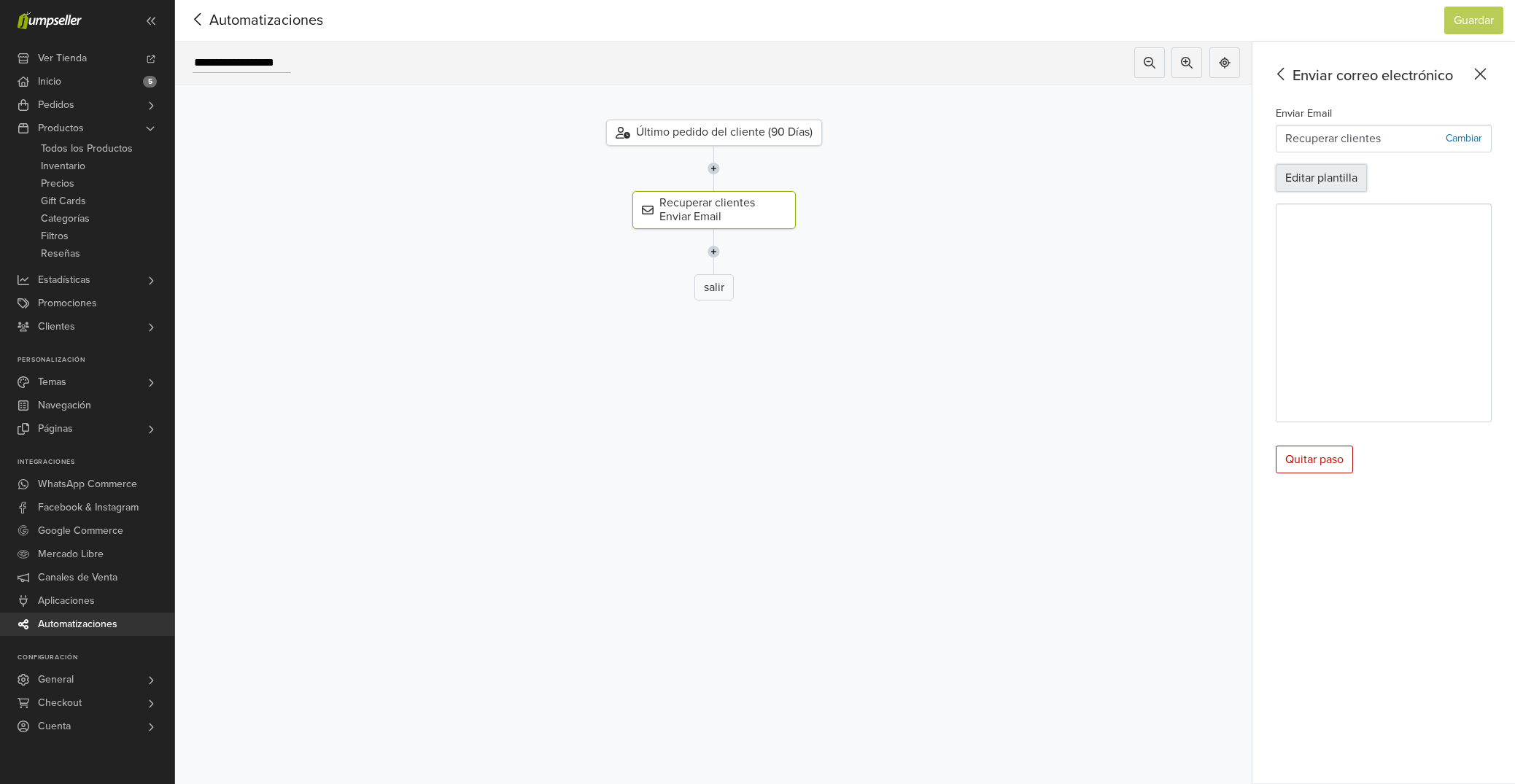
click at [1317, 174] on button "Editar plantilla" at bounding box center [1321, 178] width 92 height 28
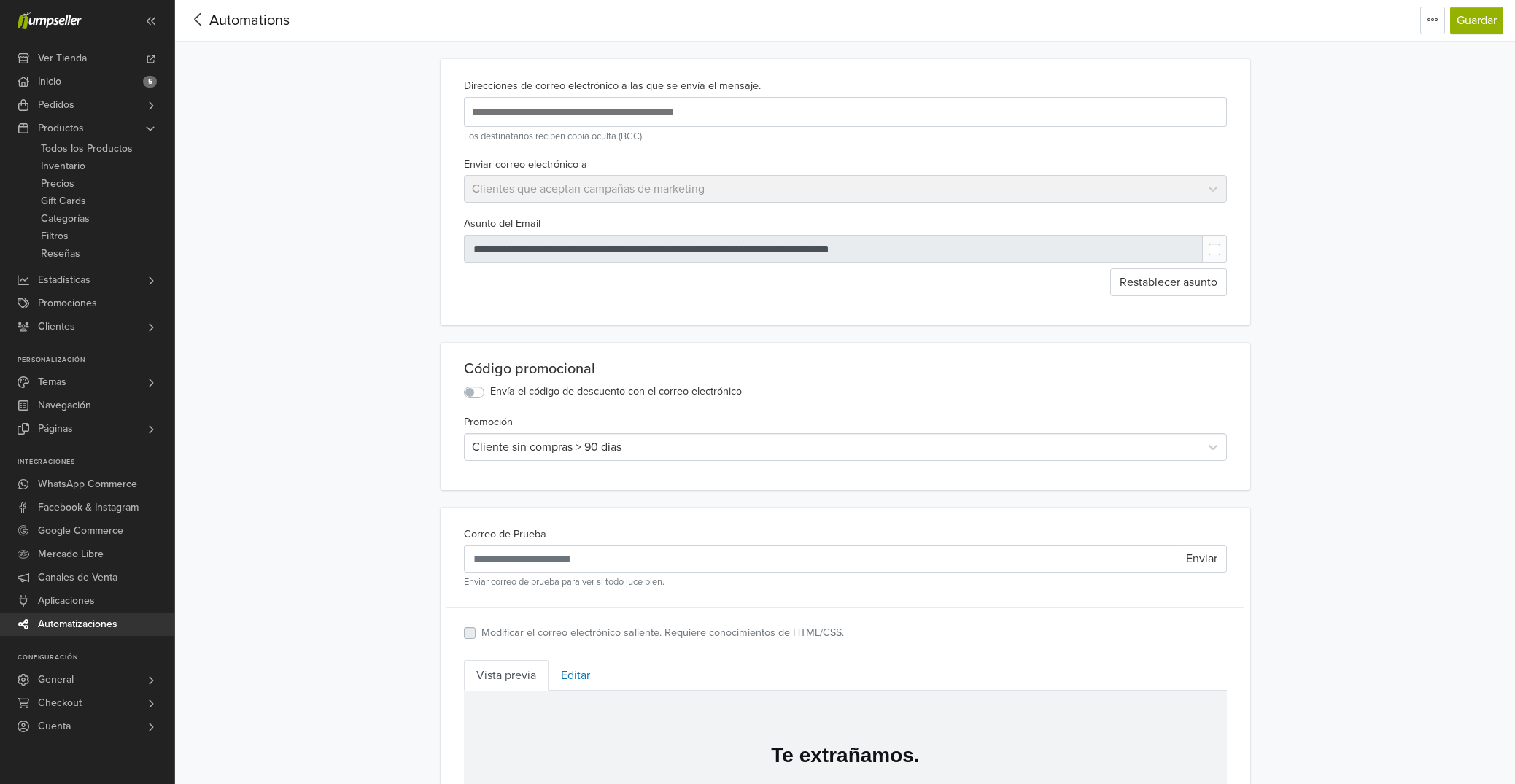
click at [676, 121] on input "text" at bounding box center [705, 111] width 474 height 19
type input "**********"
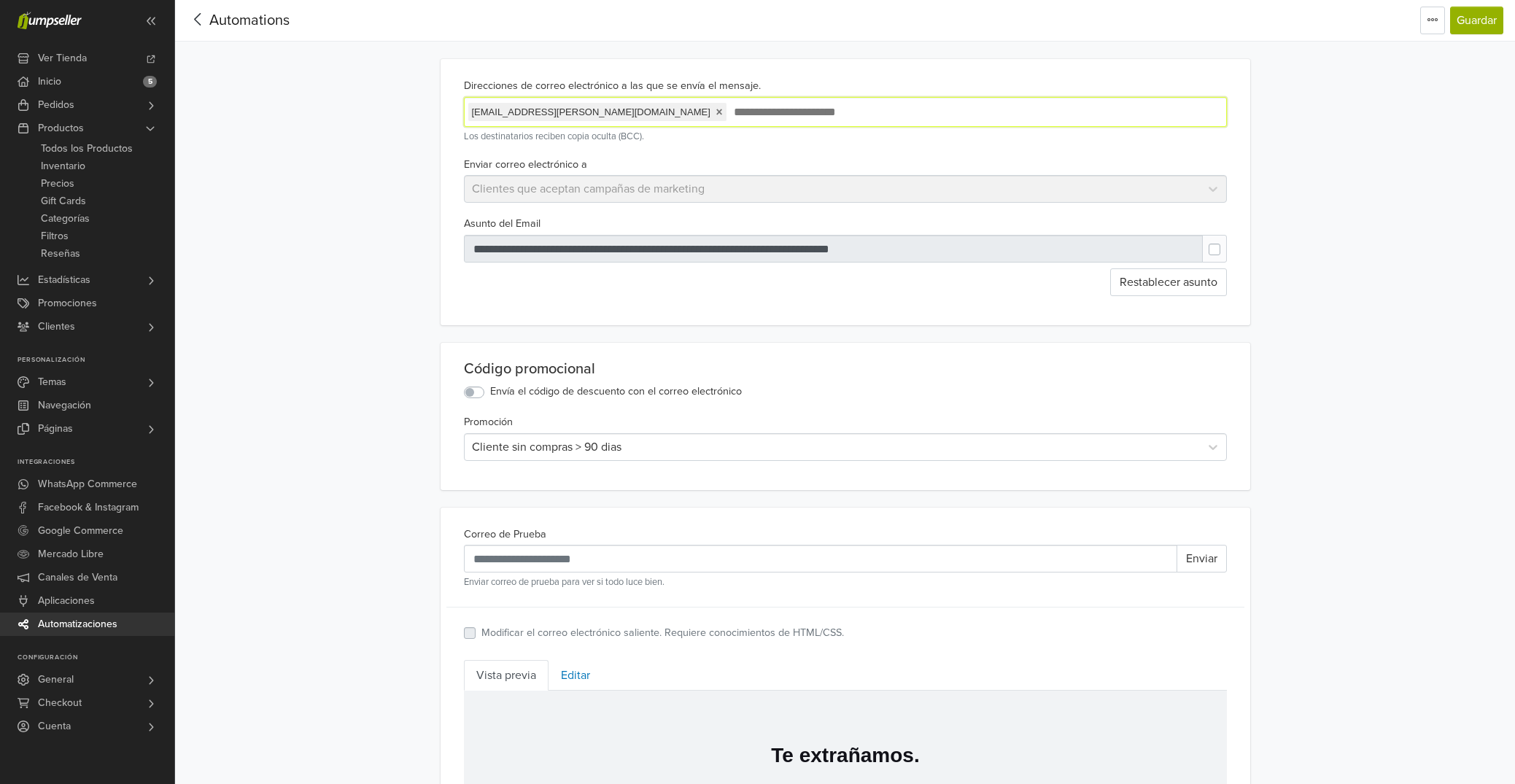
type input "**********"
click at [1496, 29] on button "Guardar" at bounding box center [1477, 20] width 54 height 28
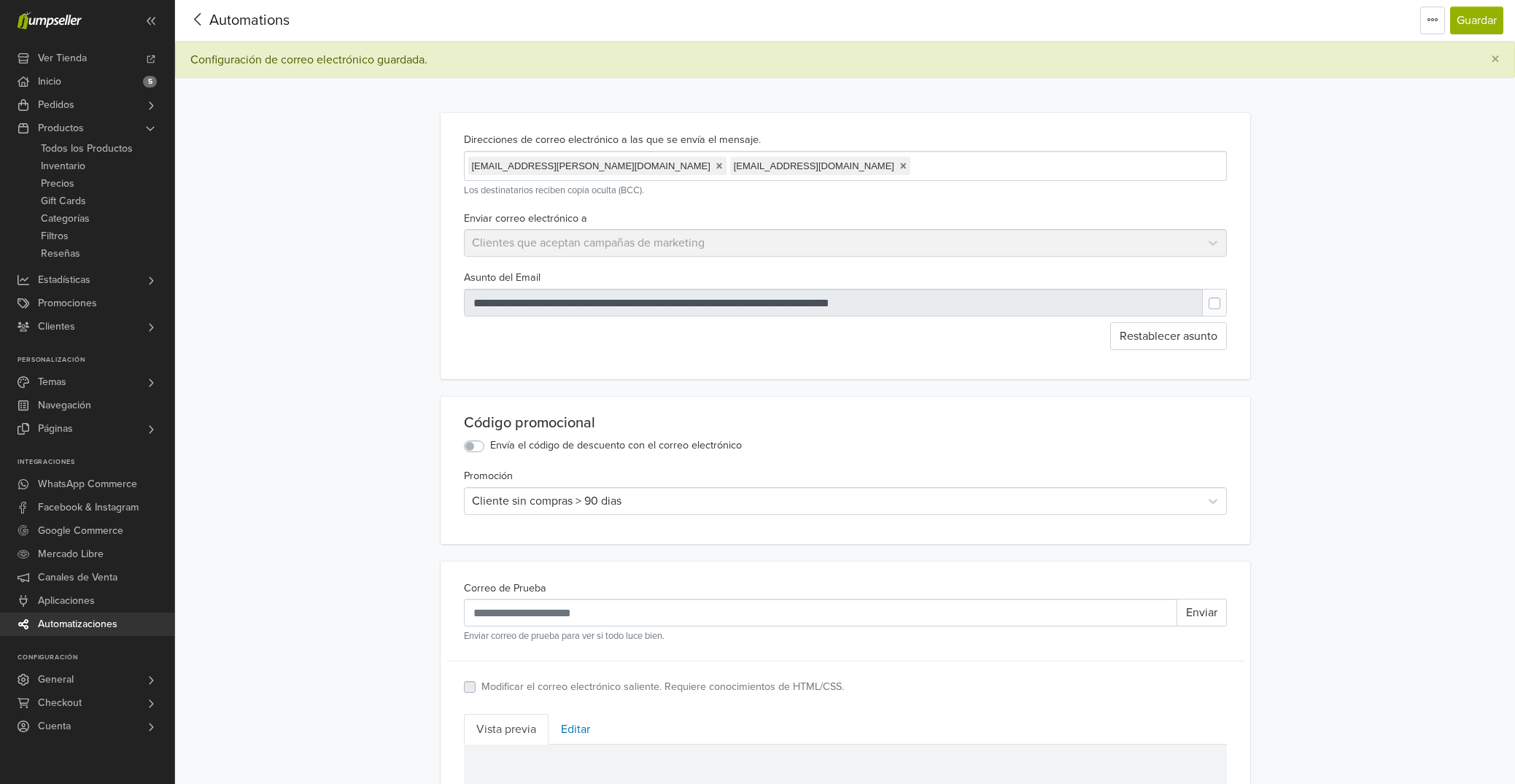
click at [204, 19] on icon at bounding box center [198, 19] width 22 height 18
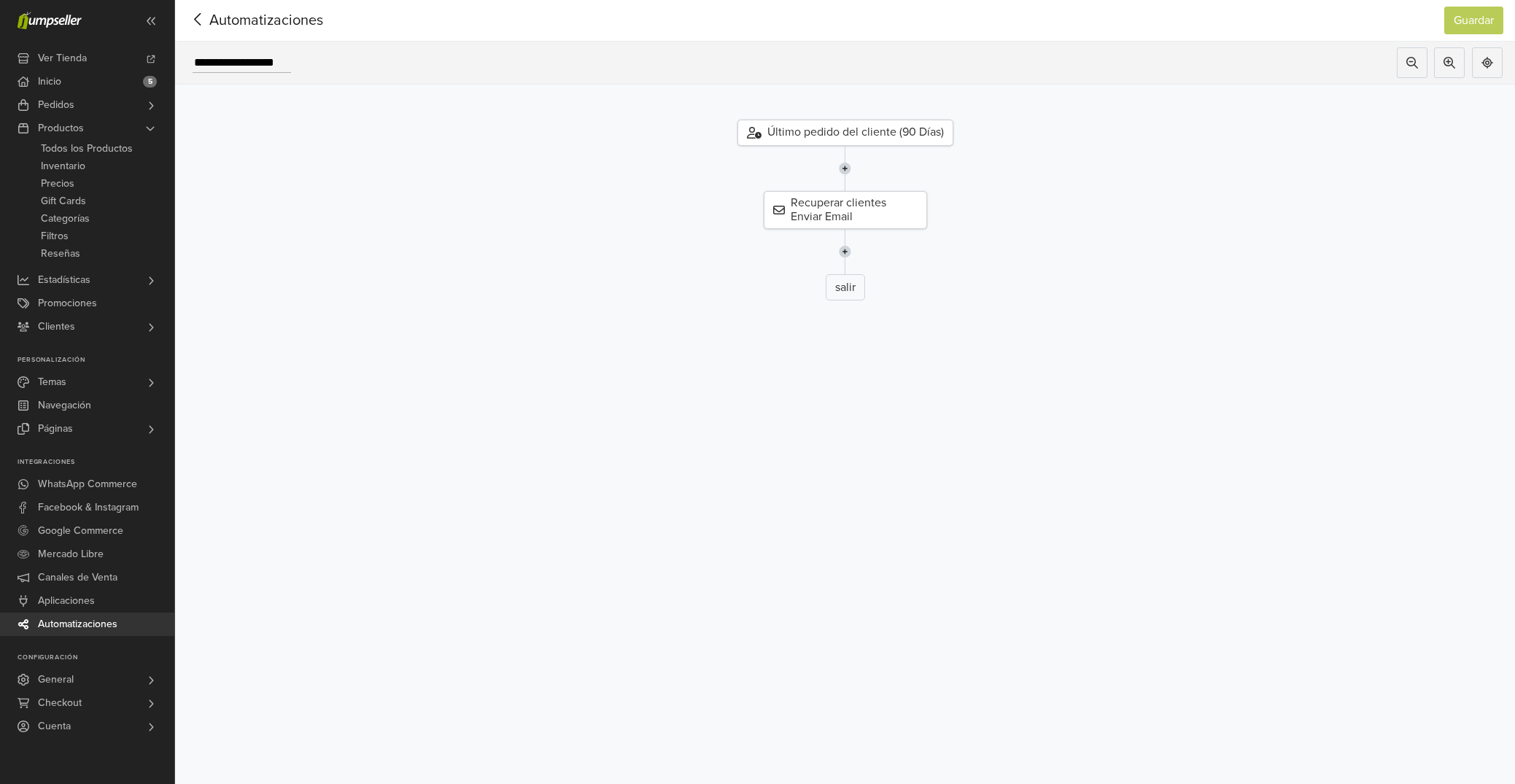
click at [202, 22] on icon at bounding box center [198, 19] width 22 height 18
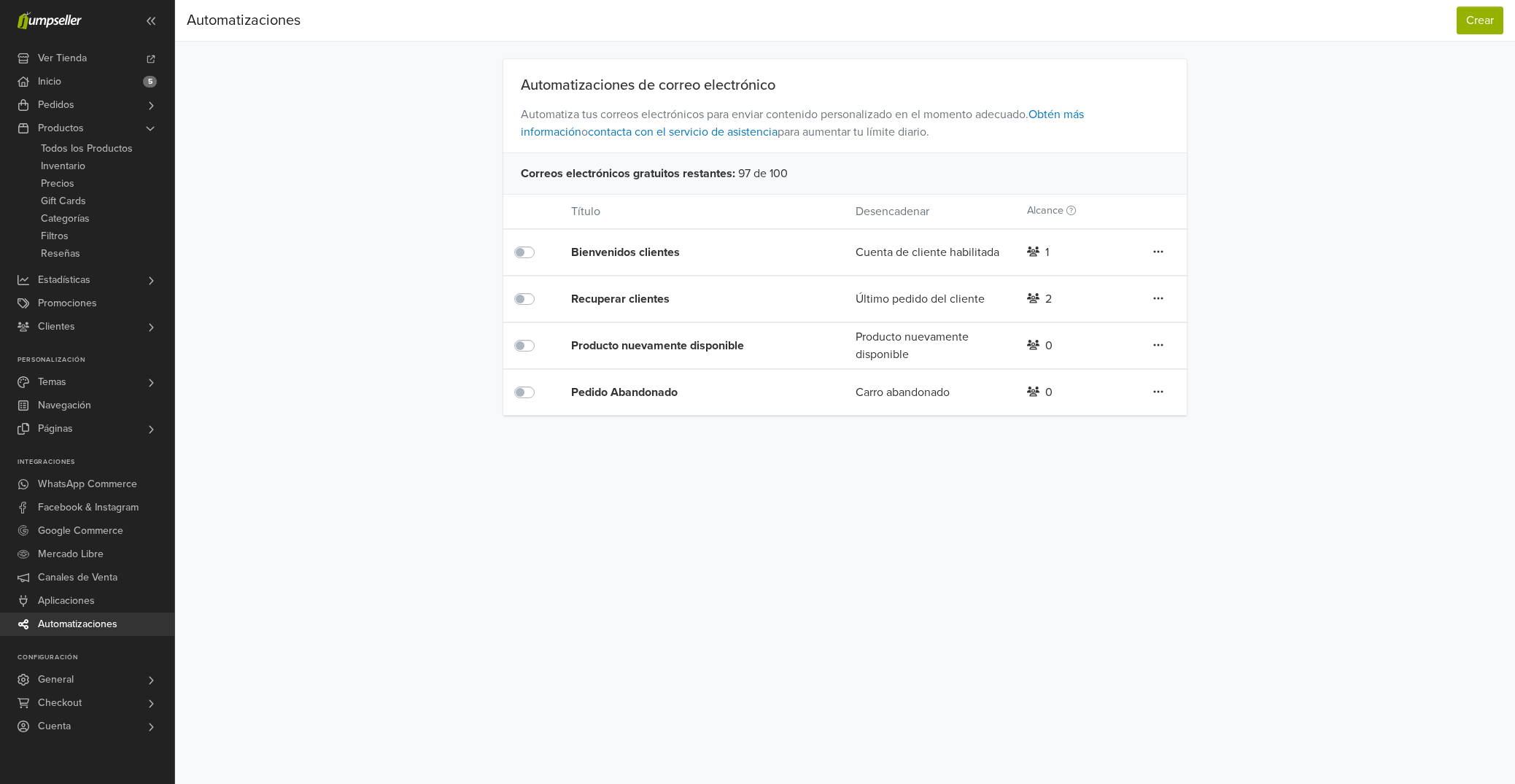
click at [643, 393] on div "Pedido Abandonado" at bounding box center [684, 392] width 228 height 18
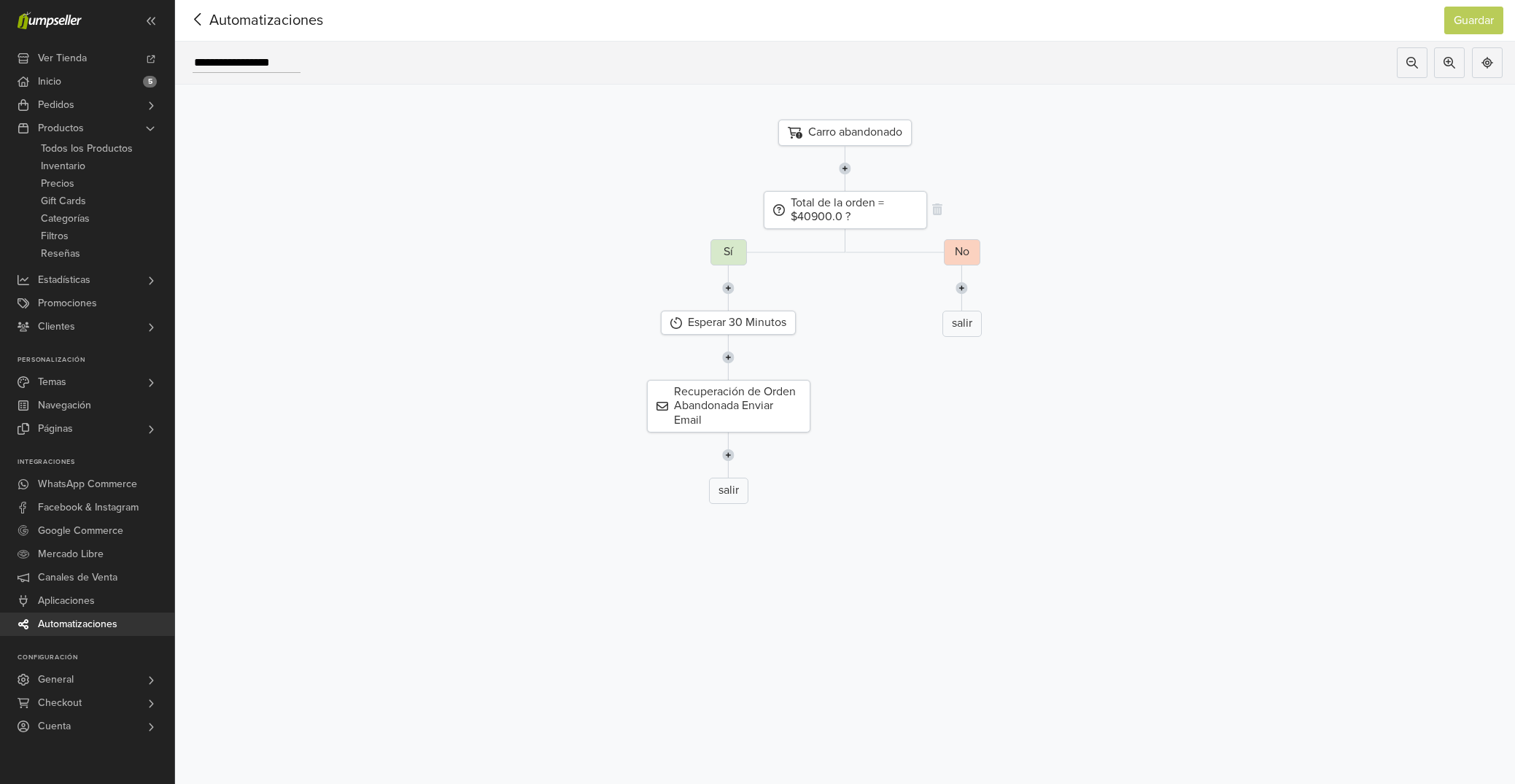
click at [833, 219] on div "Total de la orden = $40900.0 ?" at bounding box center [845, 210] width 164 height 38
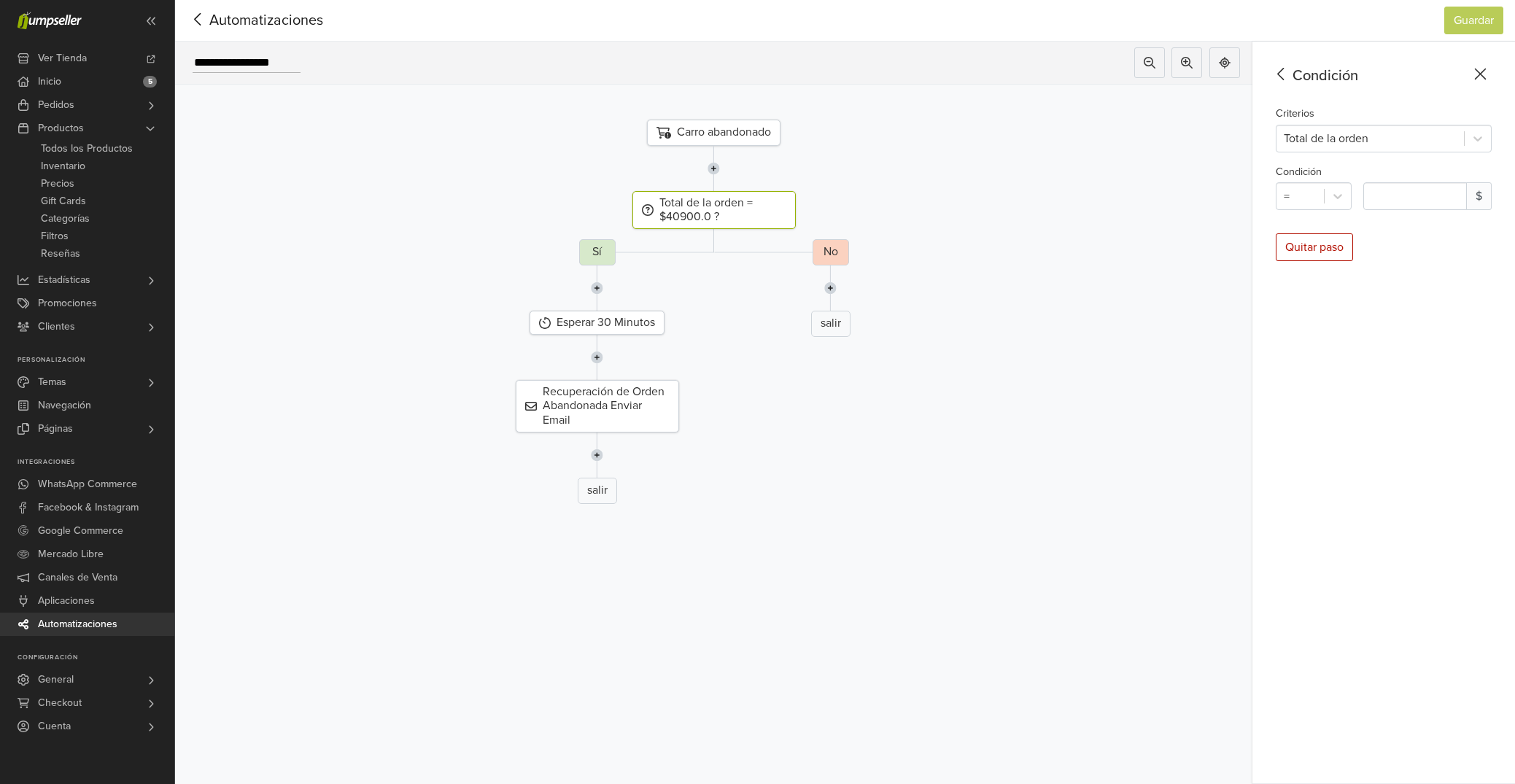
click at [1276, 74] on icon at bounding box center [1281, 74] width 22 height 18
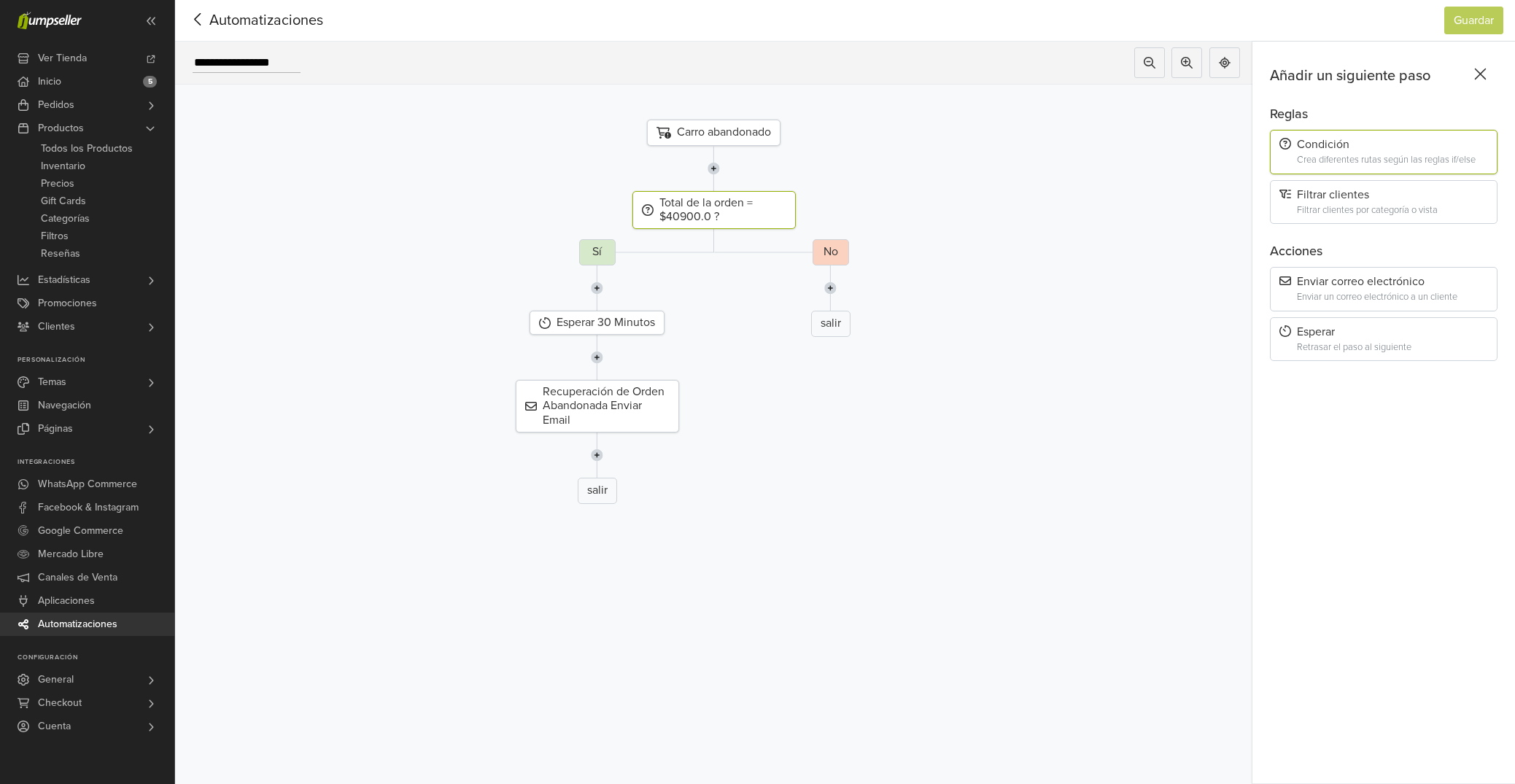
click at [196, 19] on icon at bounding box center [198, 19] width 22 height 18
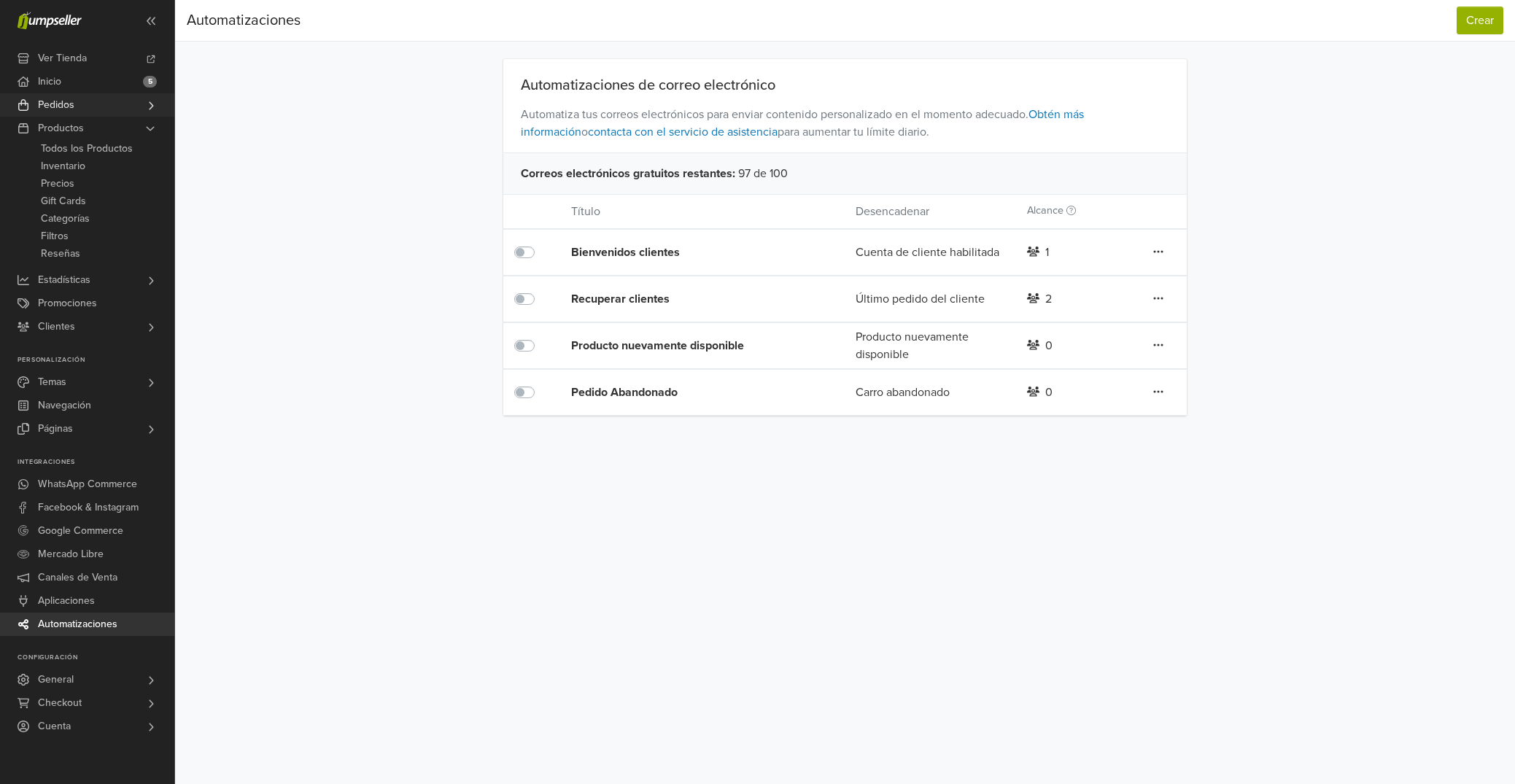
click at [98, 111] on link "Pedidos" at bounding box center [87, 104] width 174 height 23
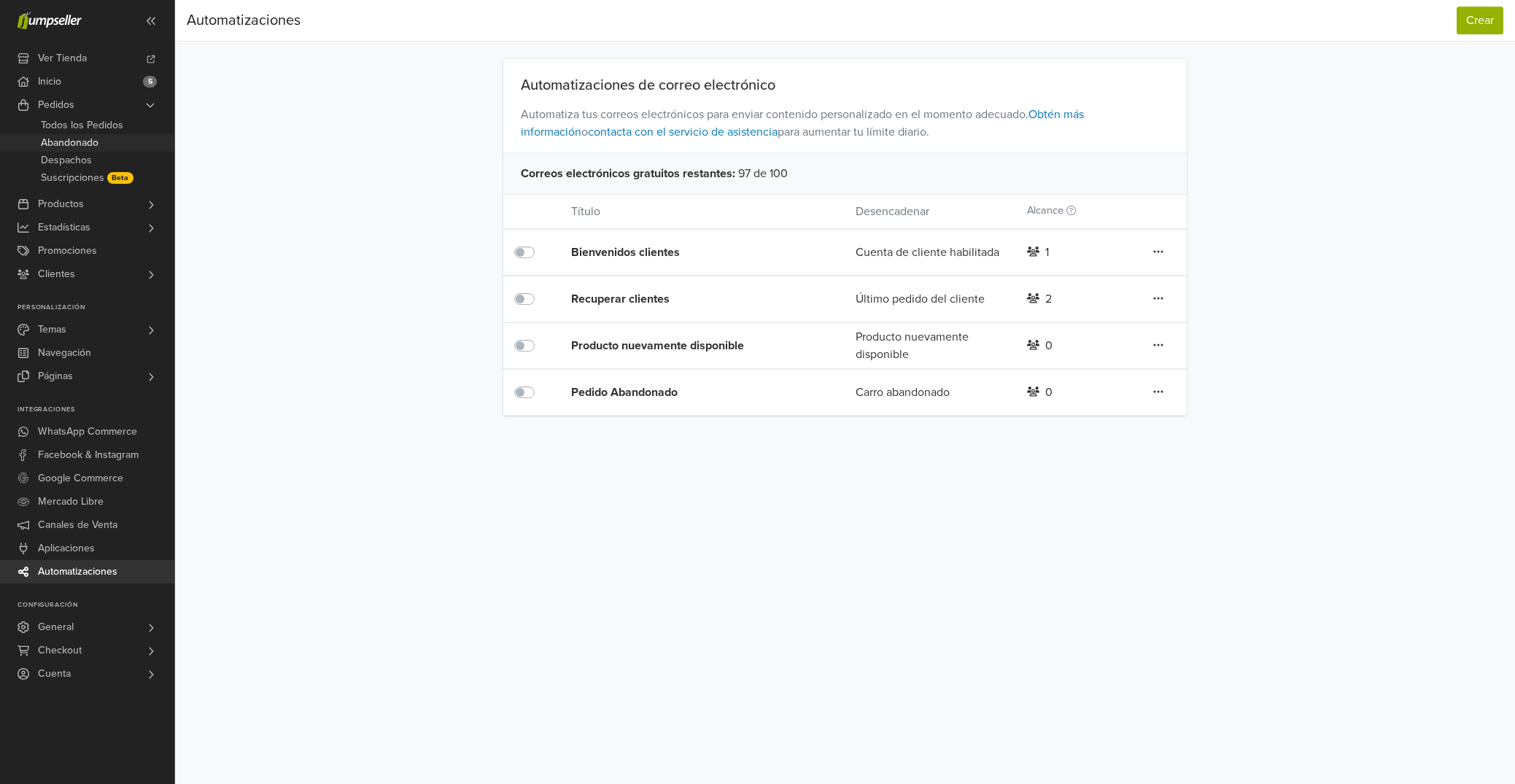
click at [95, 146] on span "Abandonado" at bounding box center [69, 142] width 57 height 18
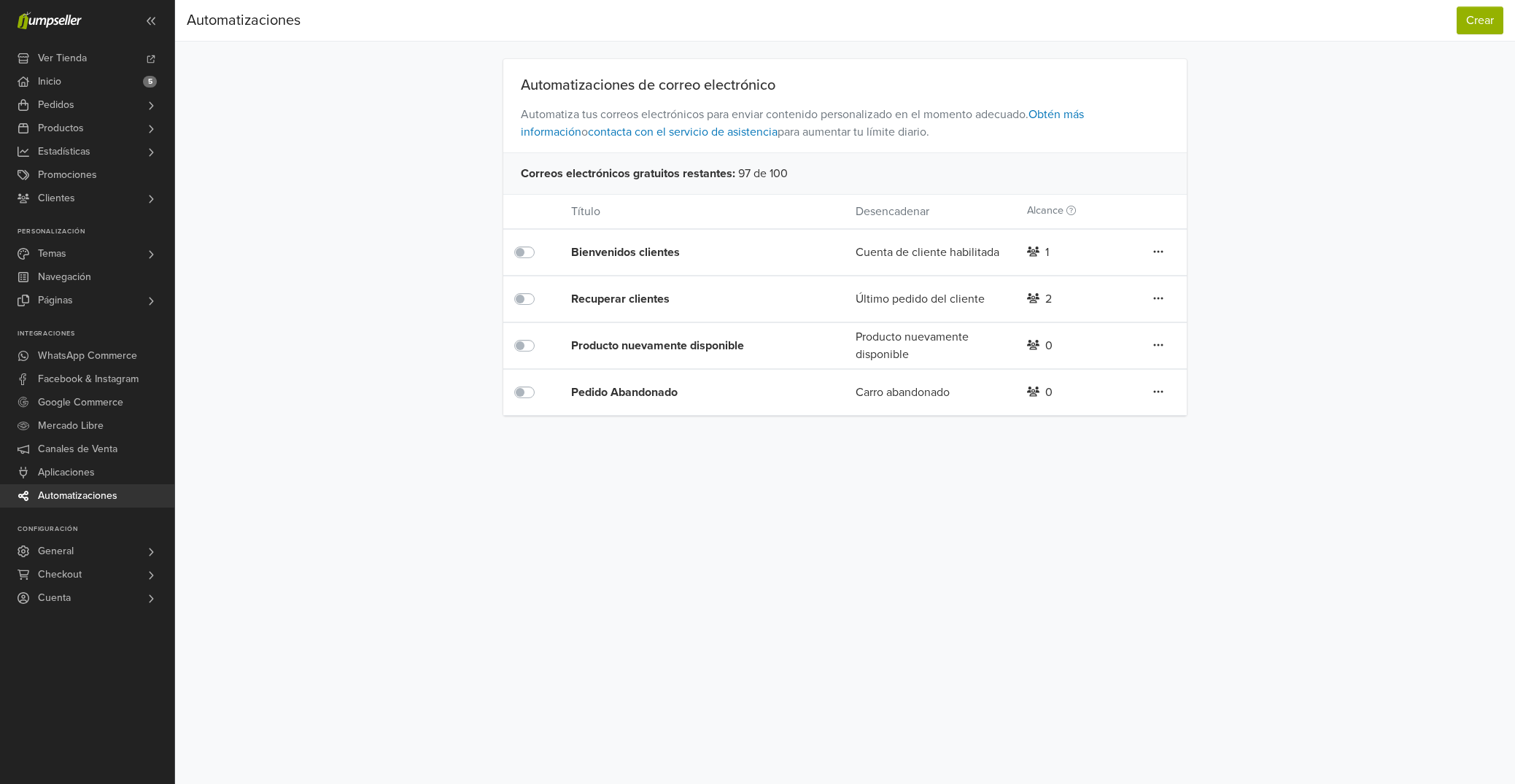
click at [612, 396] on div "Pedido Abandonado" at bounding box center [684, 392] width 228 height 18
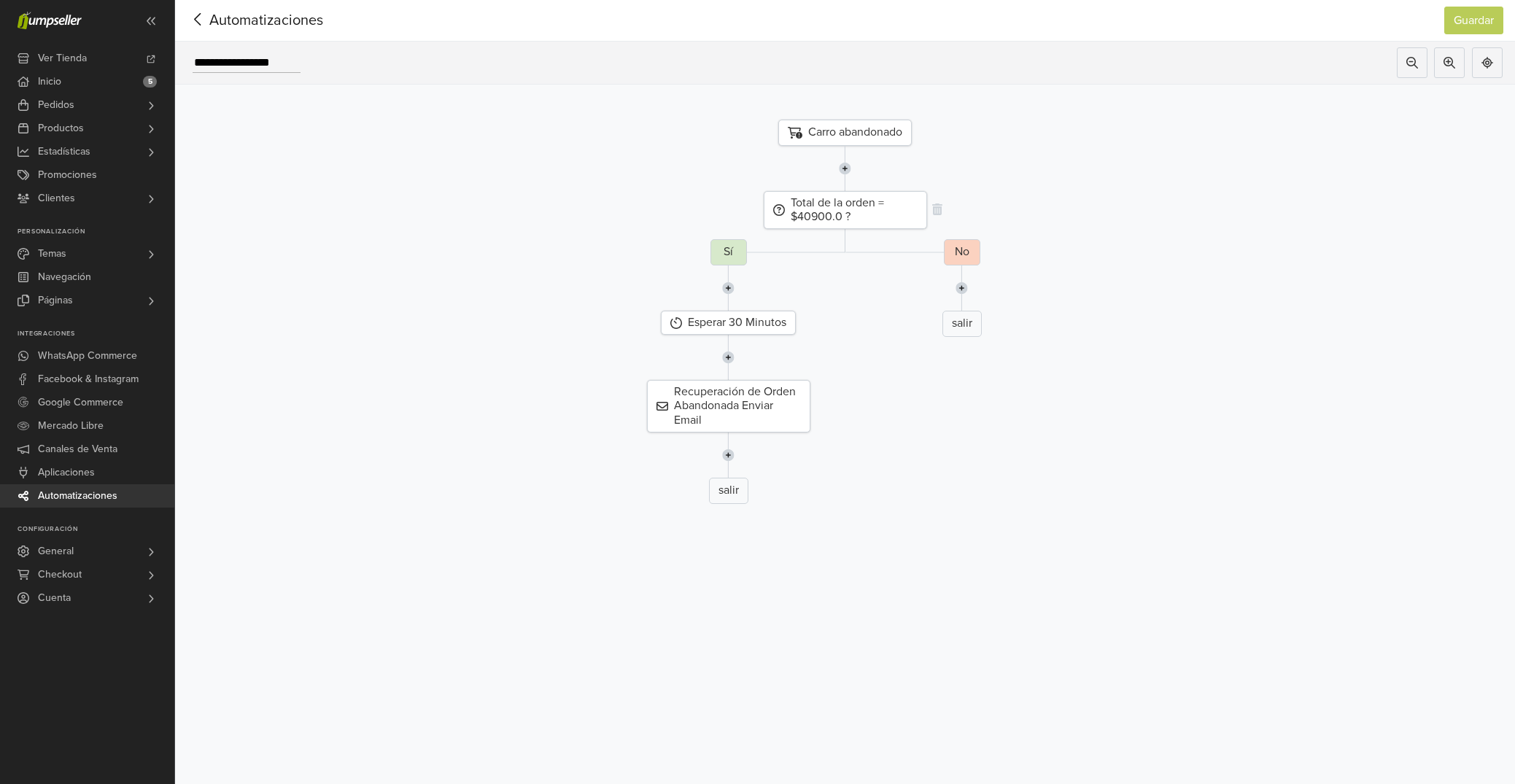
click at [816, 209] on div "Total de la orden = $40900.0 ?" at bounding box center [845, 210] width 164 height 38
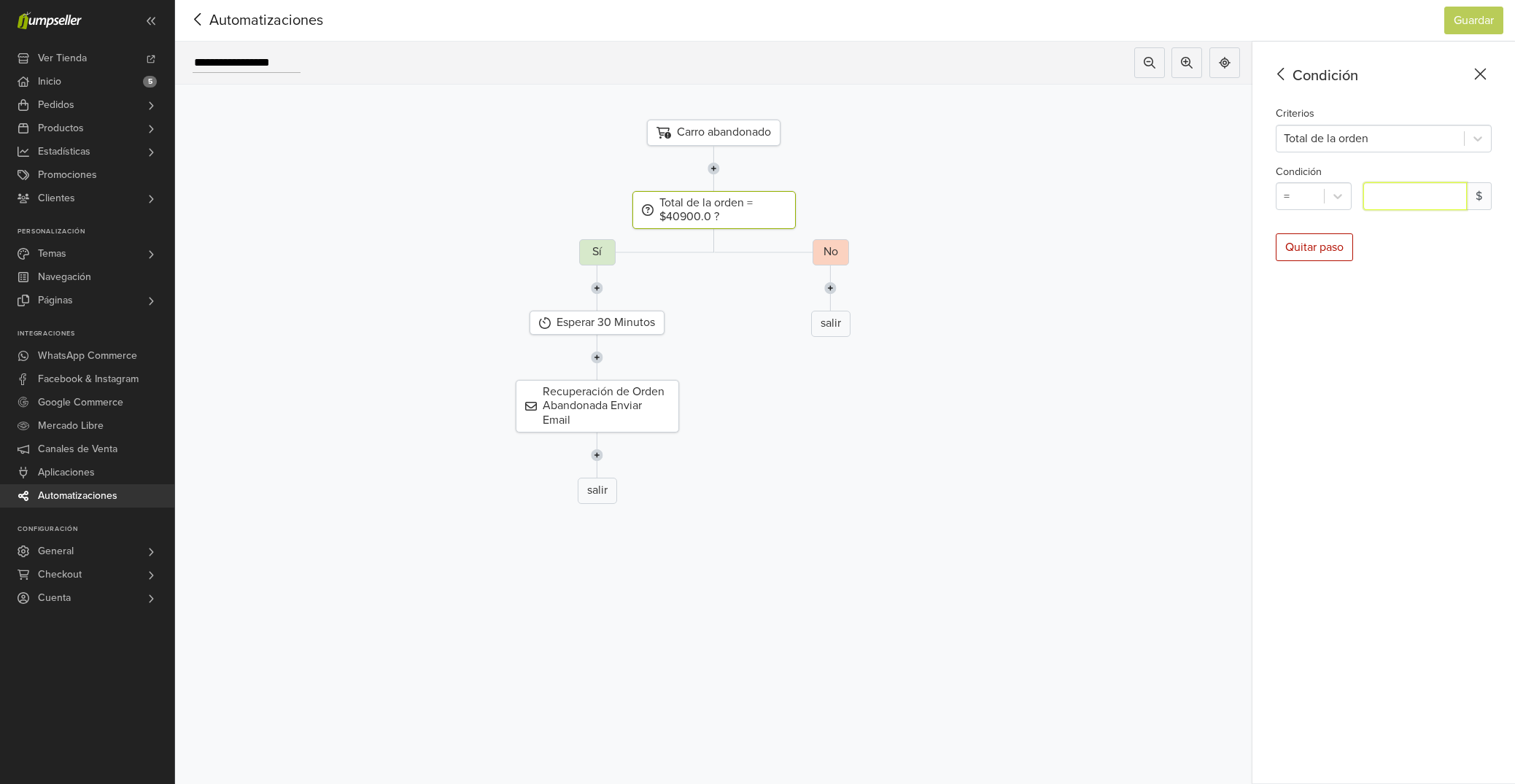
drag, startPoint x: 1388, startPoint y: 196, endPoint x: 1514, endPoint y: 197, distance: 126.0
click at [1390, 195] on input "*******" at bounding box center [1415, 196] width 104 height 28
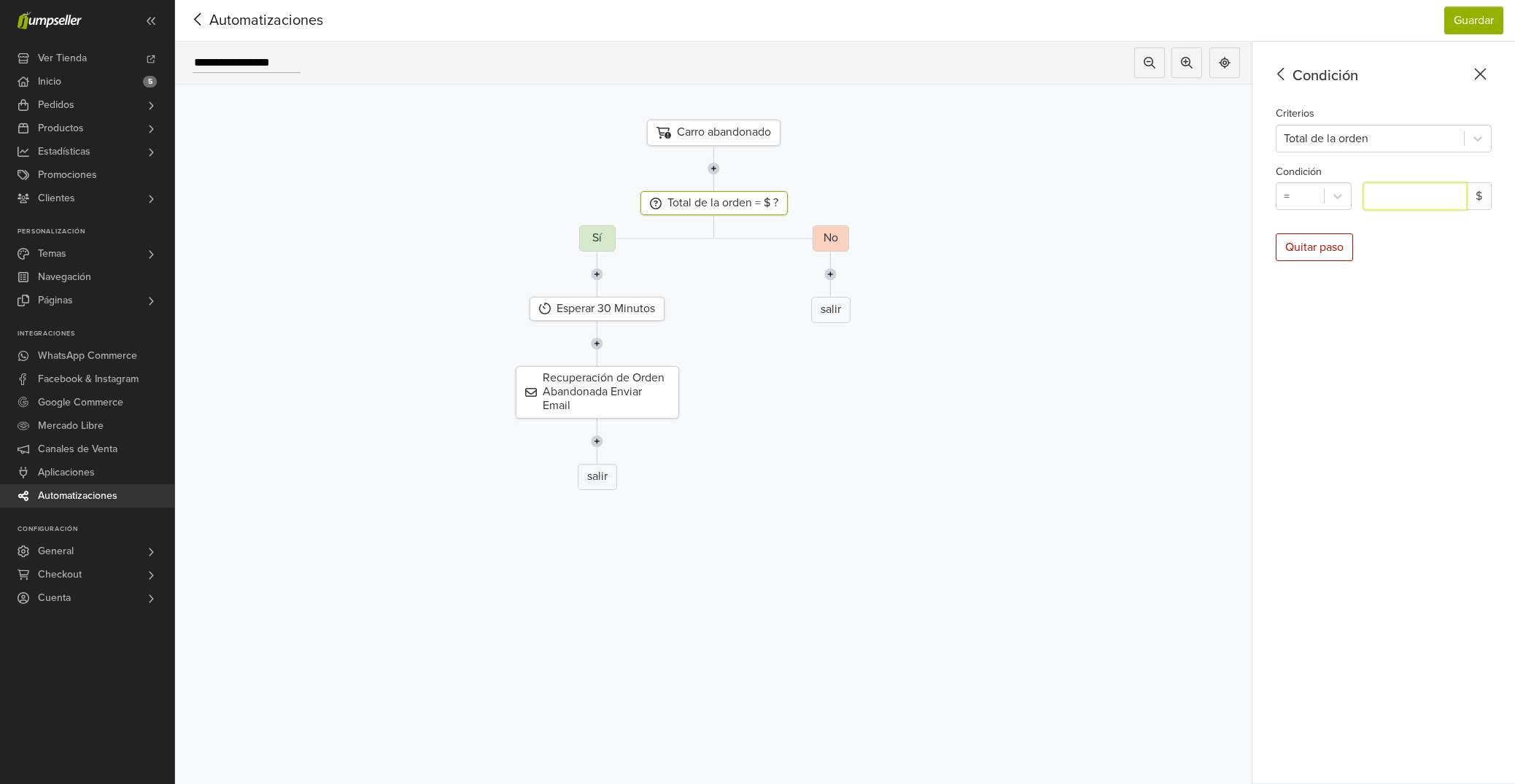
type input "*******"
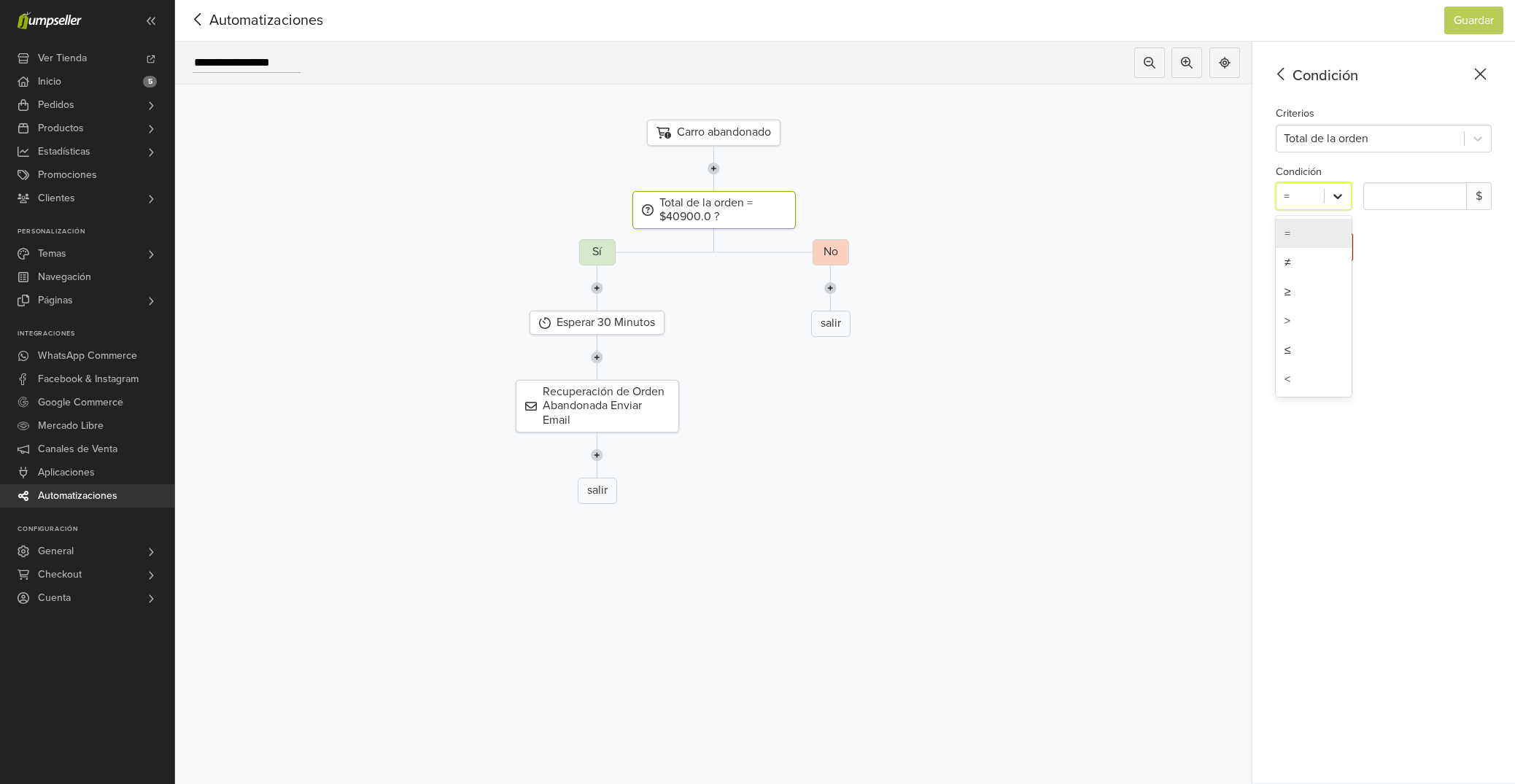
click at [1336, 198] on icon at bounding box center [1337, 197] width 8 height 6
click at [1402, 229] on div "Condición Criterios Total de la orden Condición = ******* $ Quitar paso" at bounding box center [1384, 412] width 263 height 742
click at [191, 16] on icon at bounding box center [198, 19] width 22 height 18
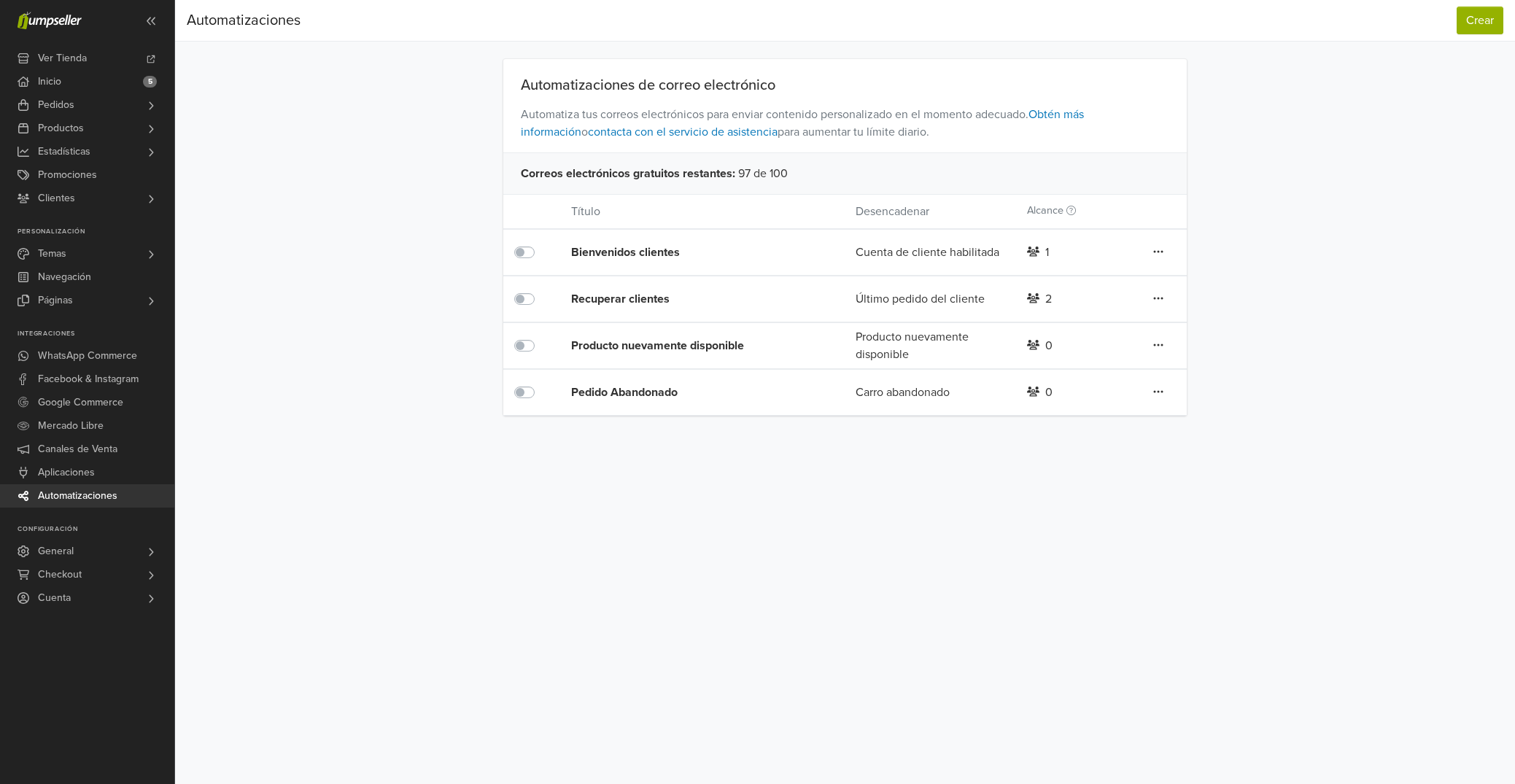
click at [1154, 257] on icon at bounding box center [1158, 251] width 10 height 12
click at [1247, 319] on div "Automatizaciones de correo electrónico Automatiza tus correos electrónicos para…" at bounding box center [844, 238] width 831 height 357
